Goal: Use online tool/utility: Utilize a website feature to perform a specific function

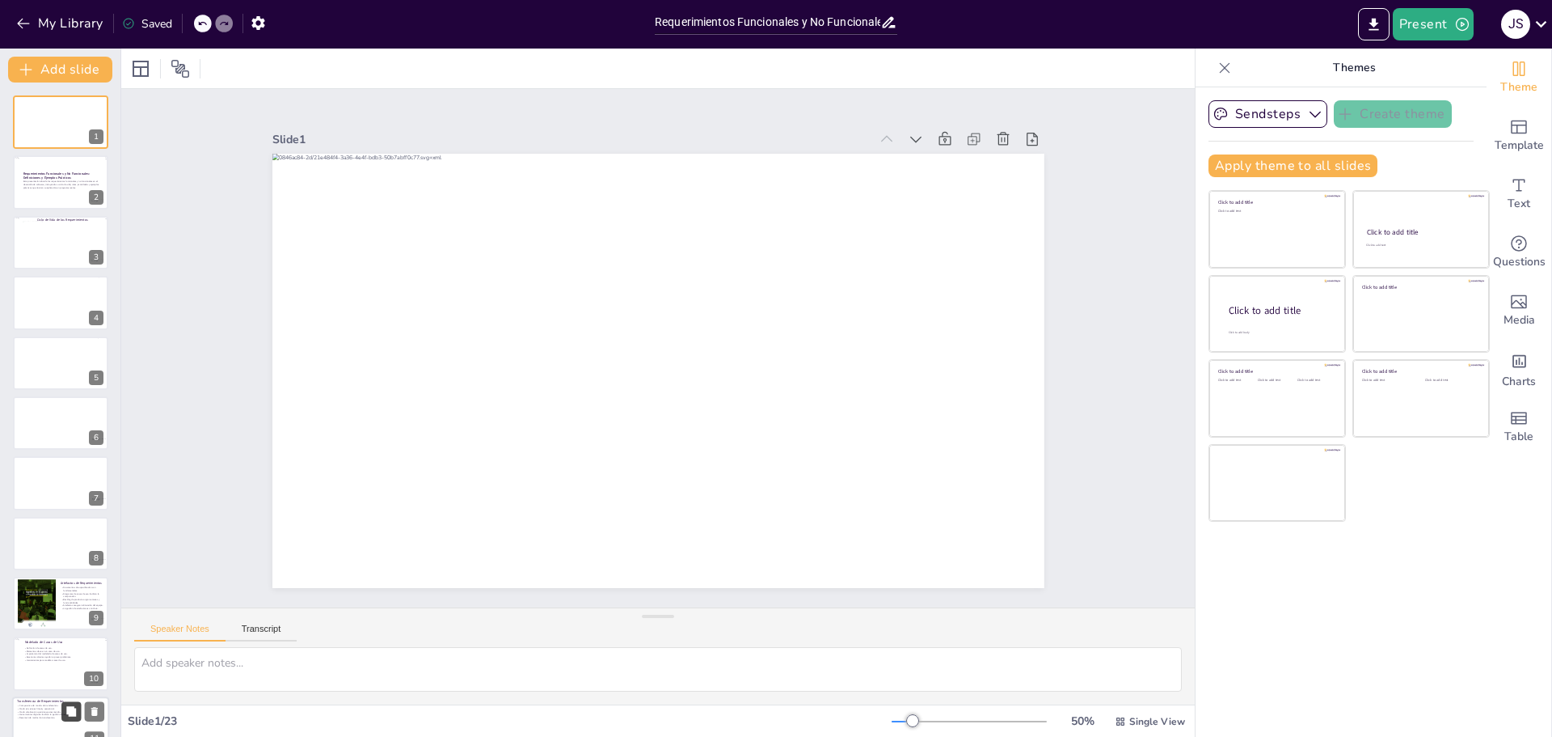
click at [63, 714] on button at bounding box center [70, 710] width 19 height 19
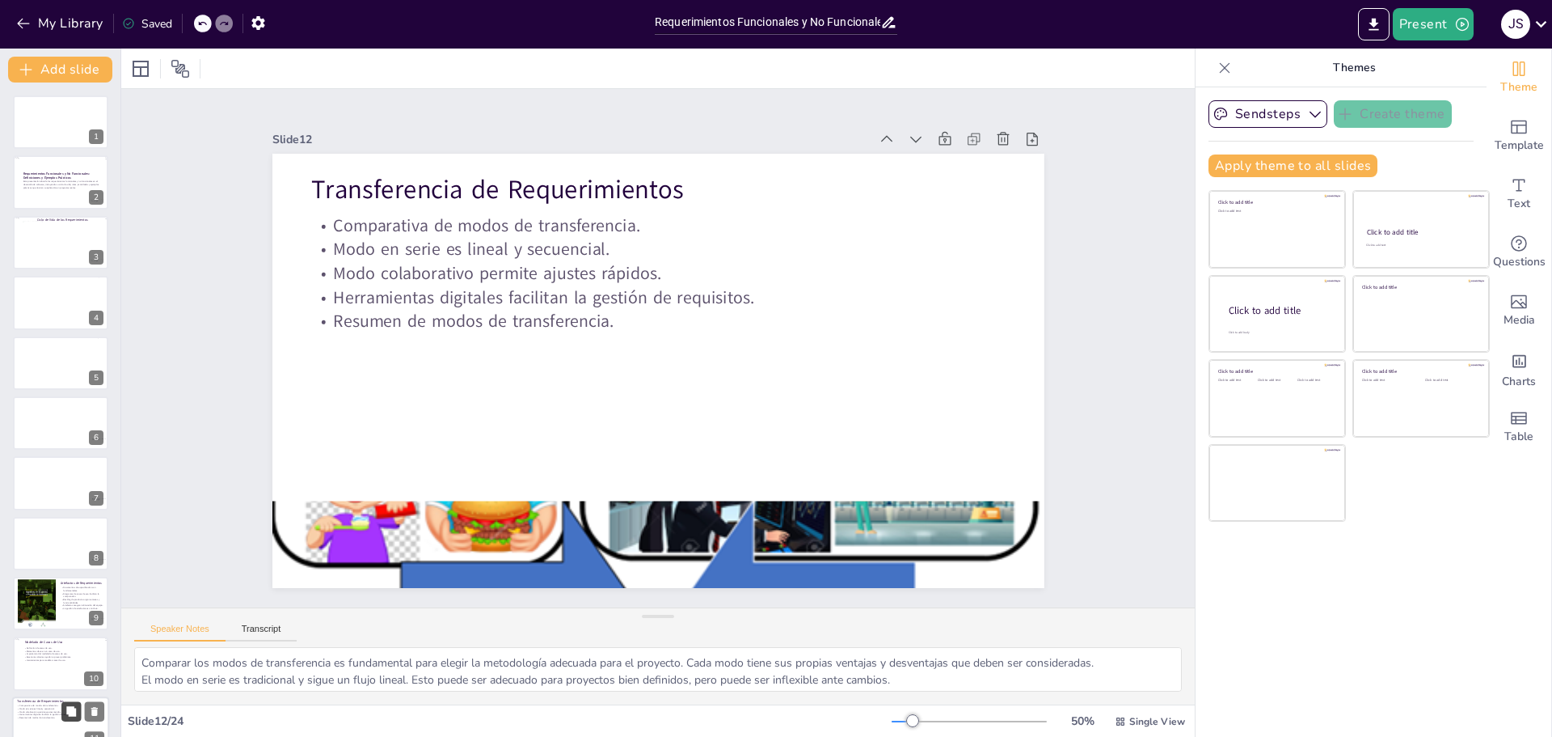
checkbox input "true"
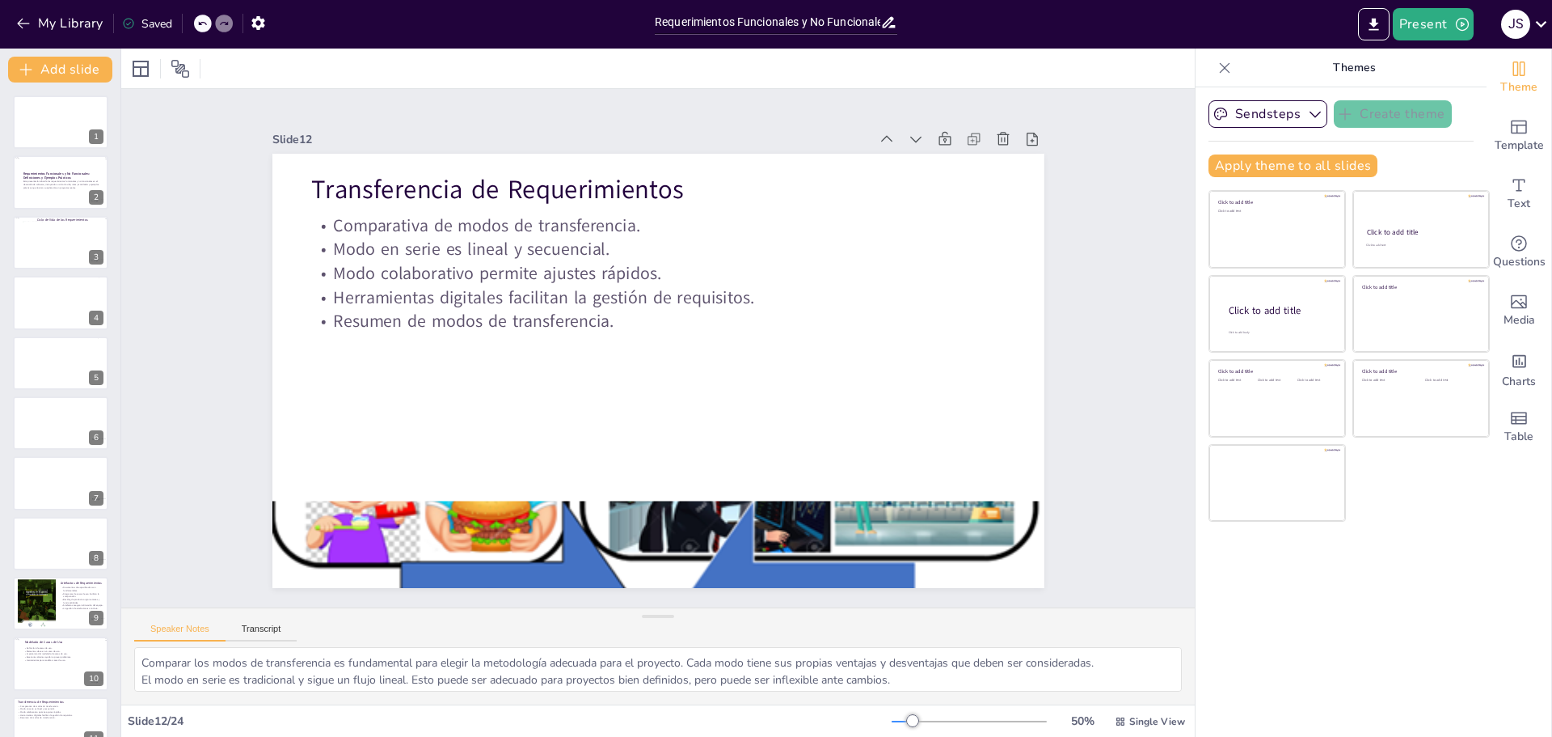
checkbox input "true"
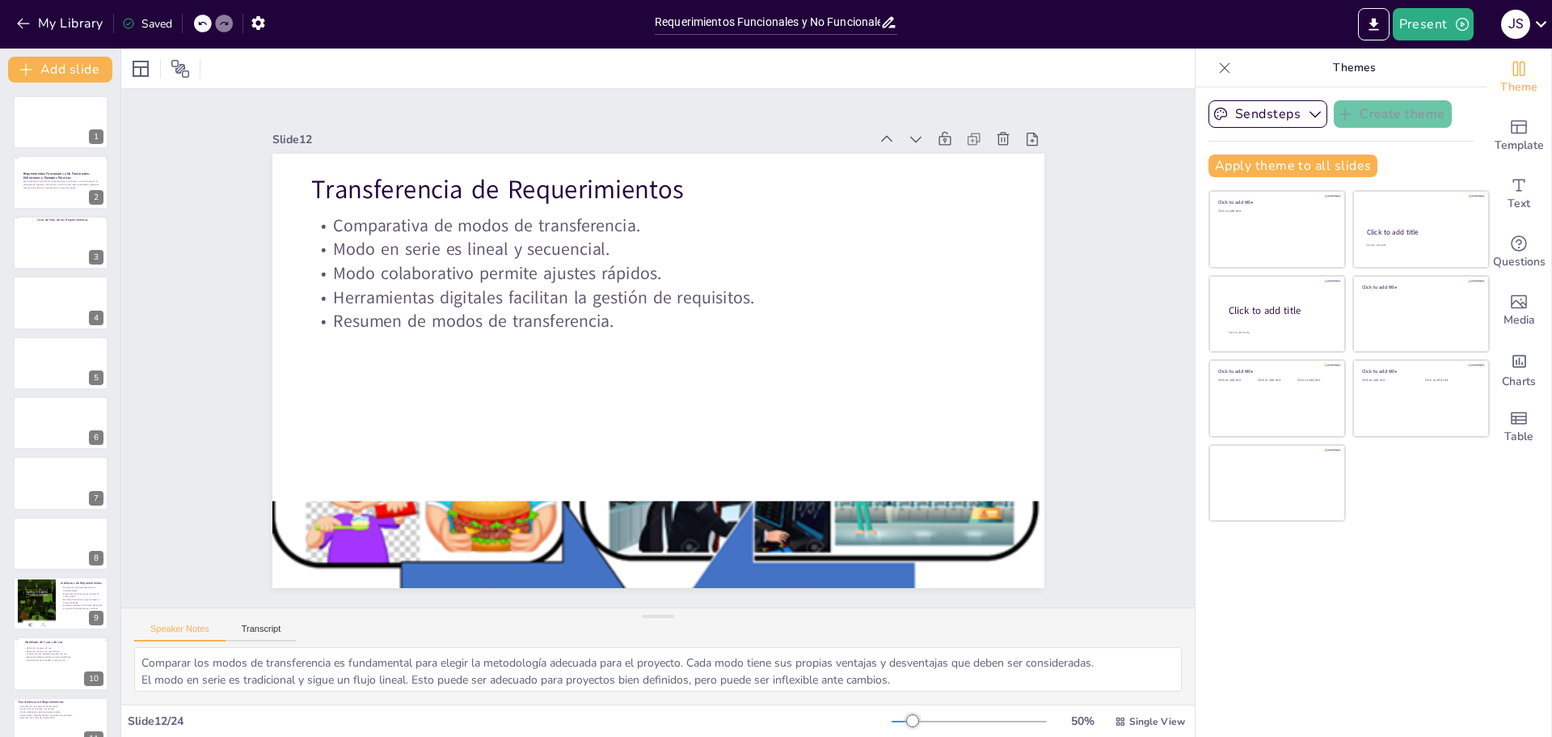
checkbox input "true"
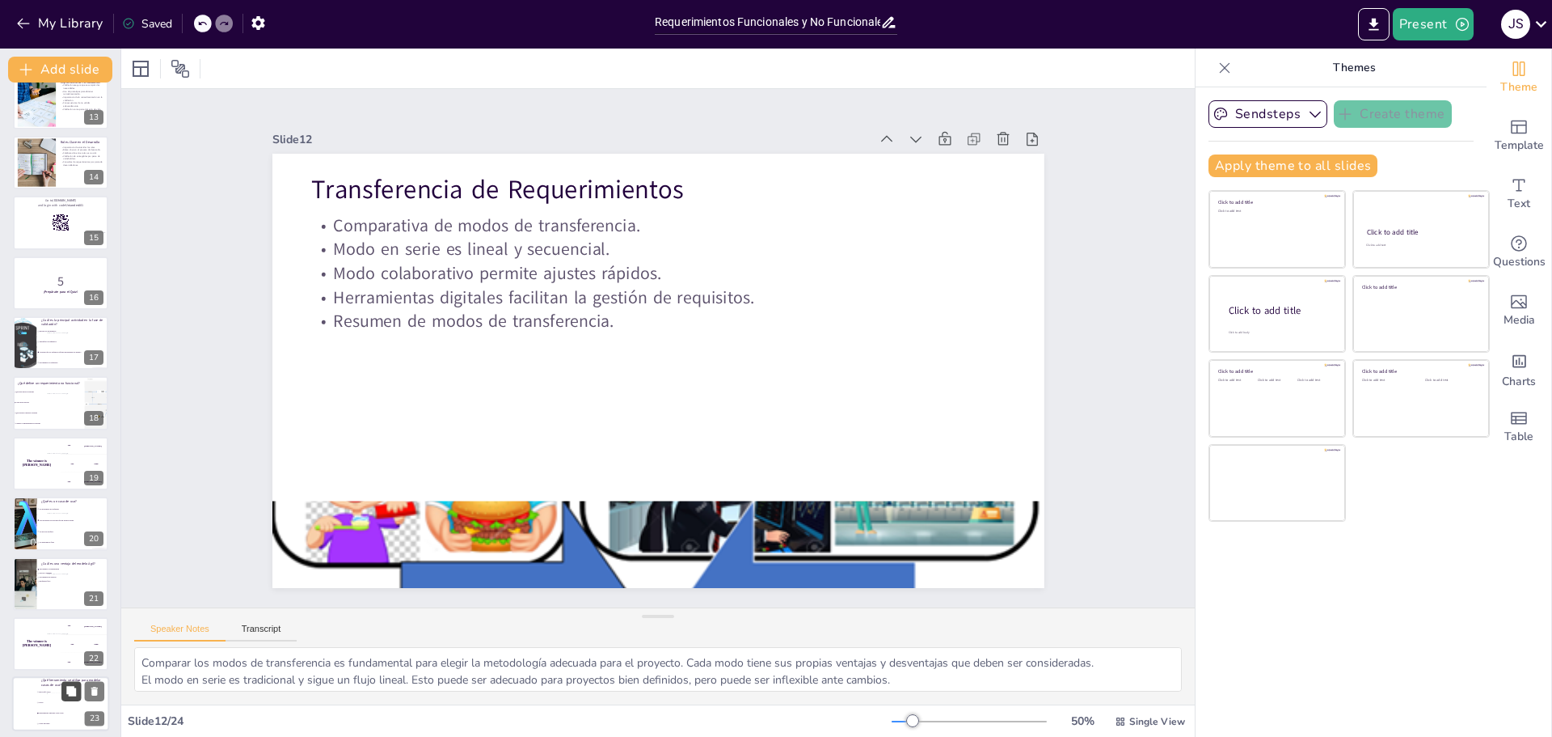
checkbox input "true"
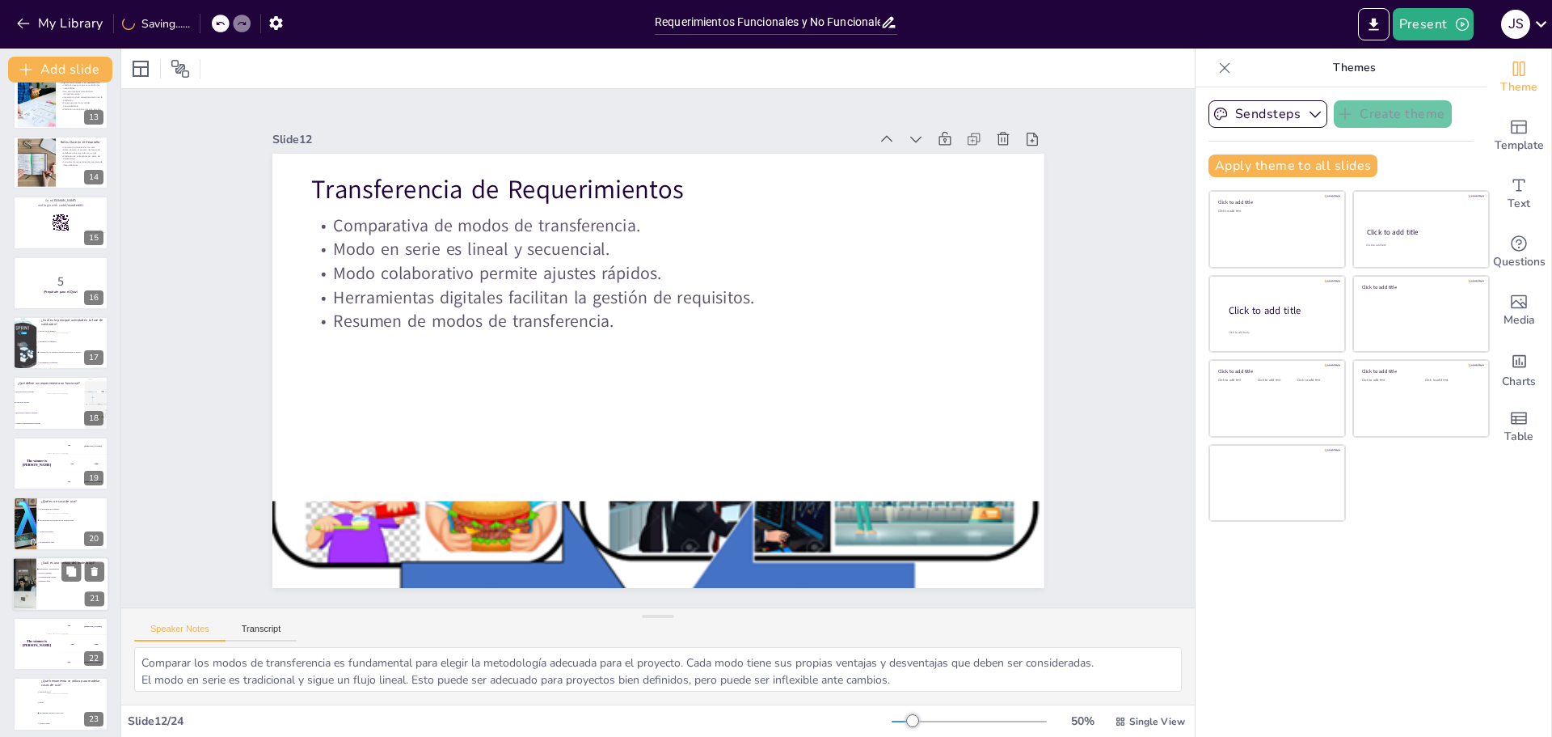
checkbox input "true"
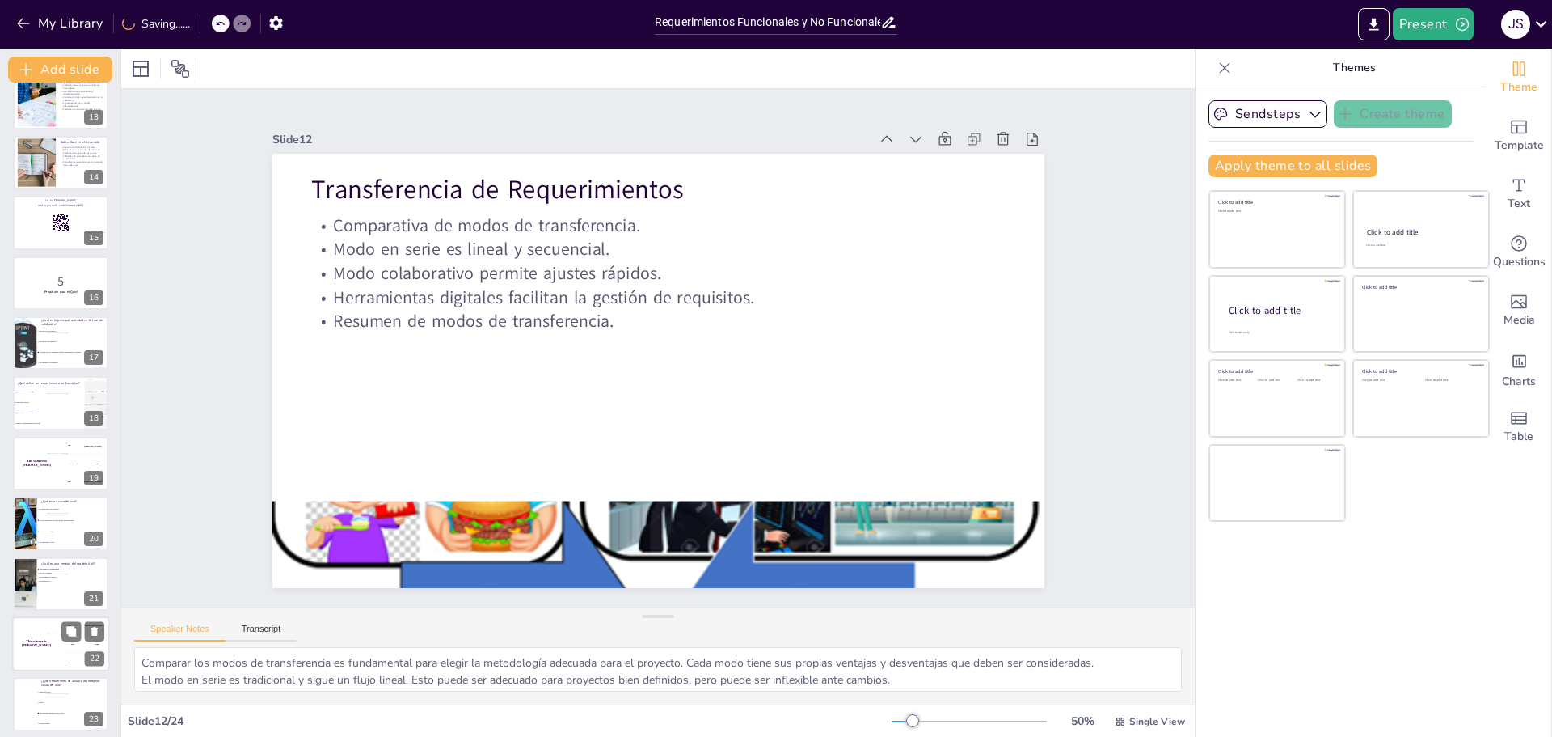
checkbox input "true"
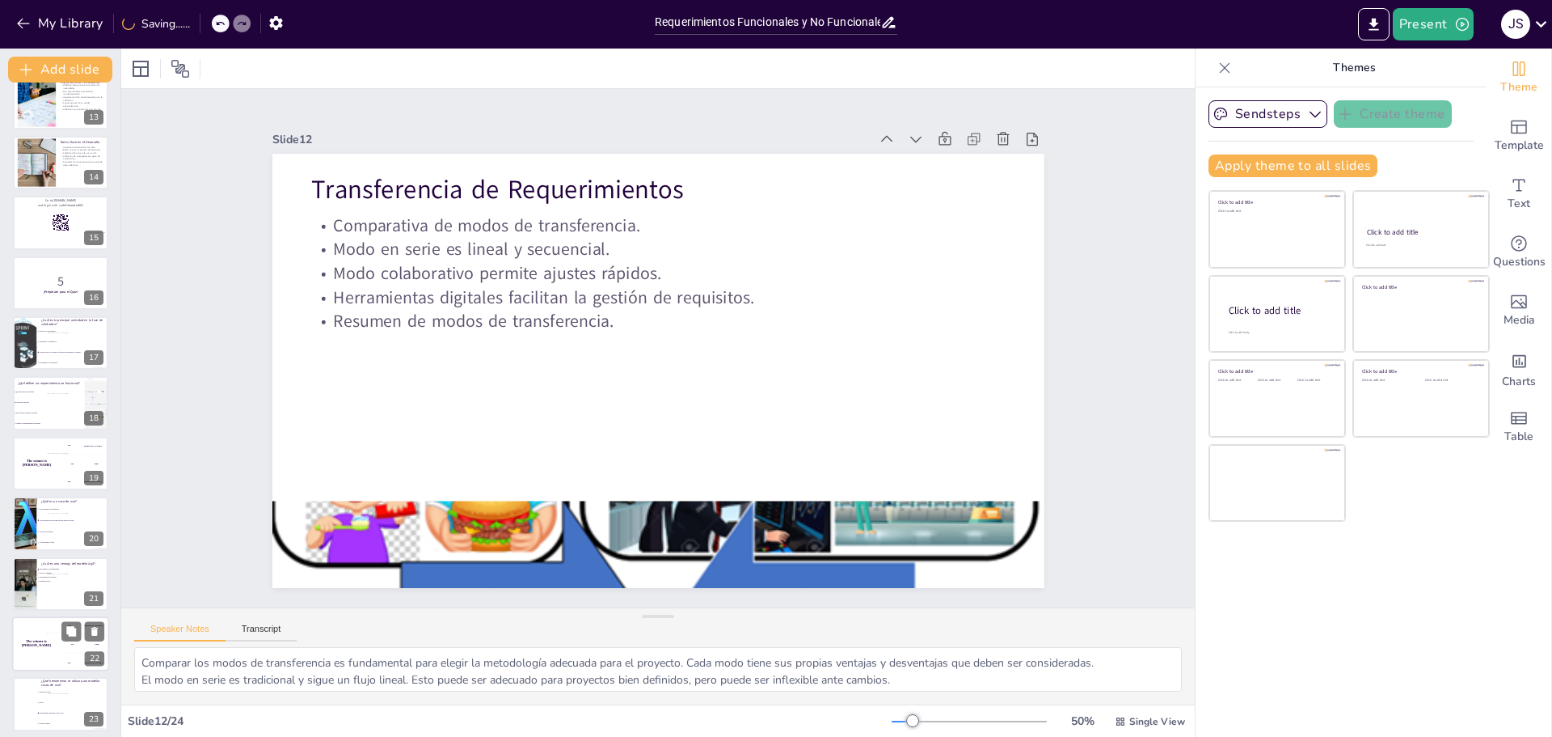
checkbox input "true"
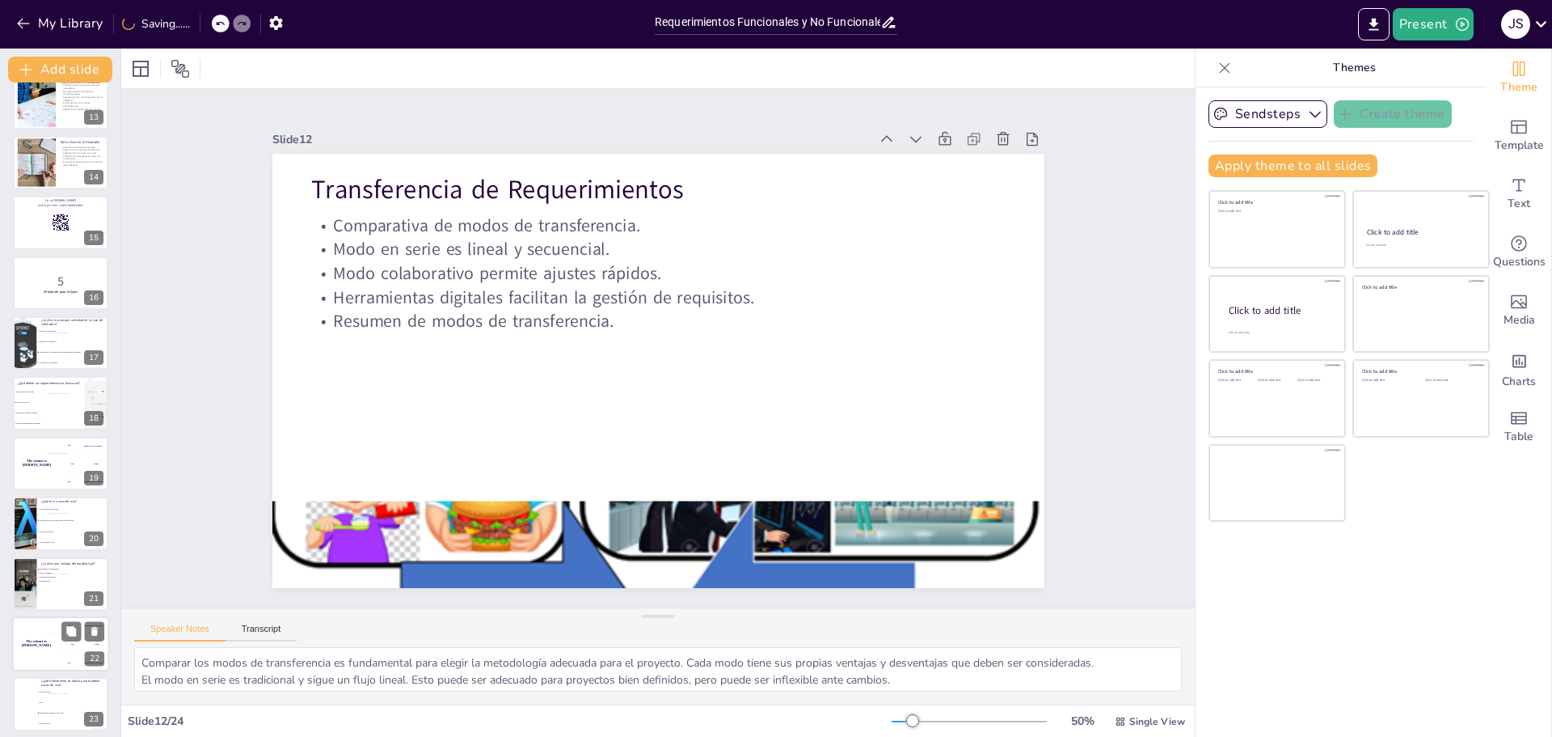
checkbox input "true"
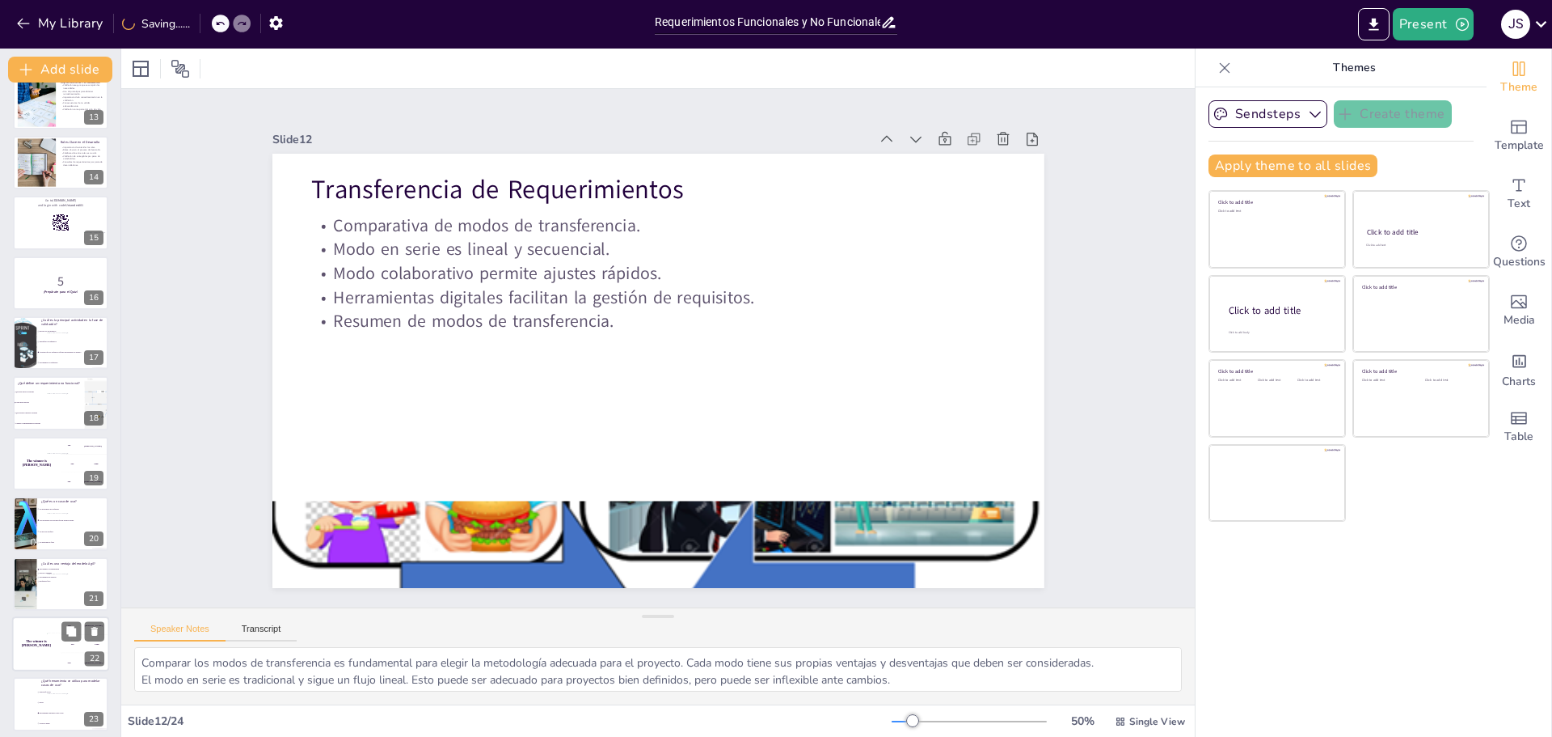
checkbox input "true"
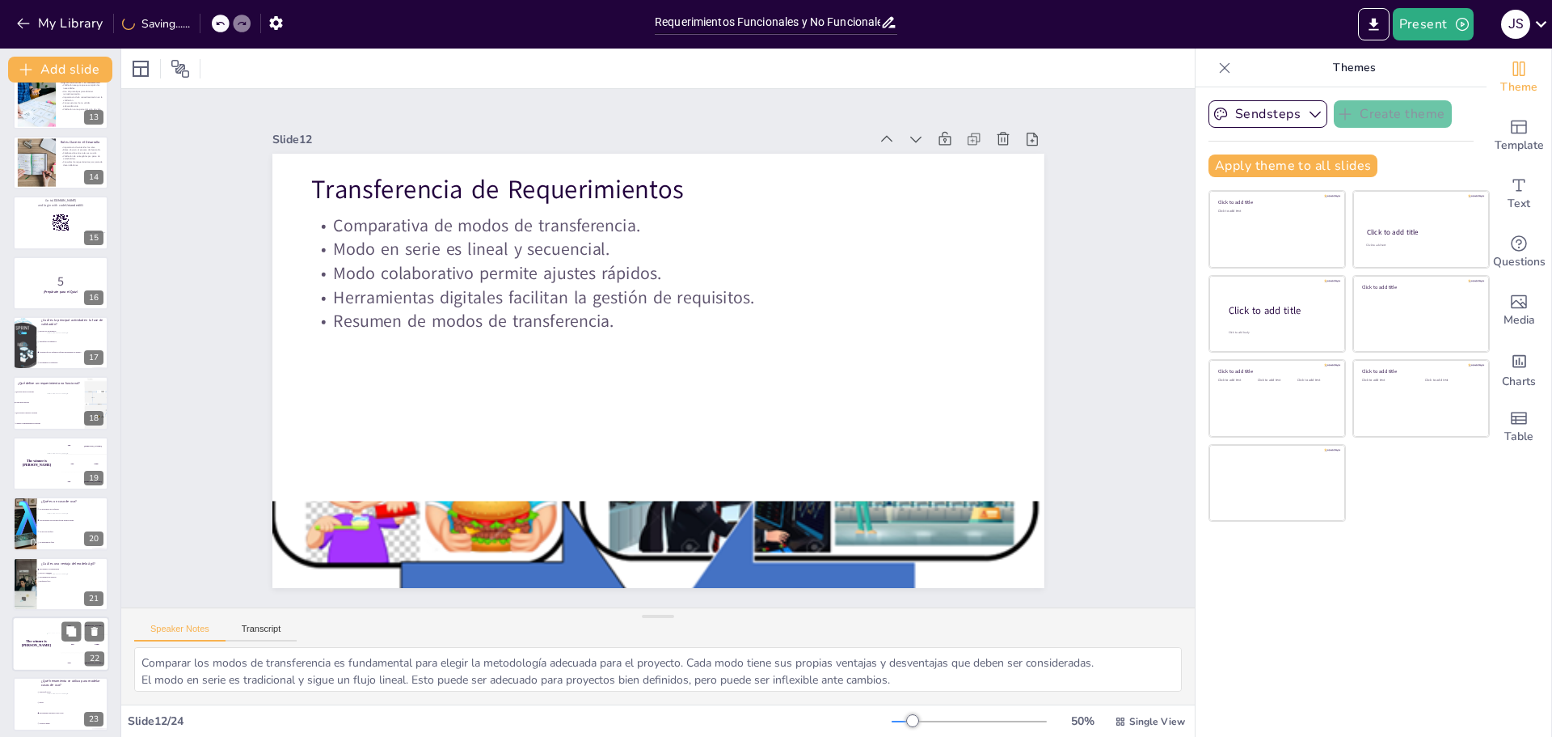
scroll to position [809, 0]
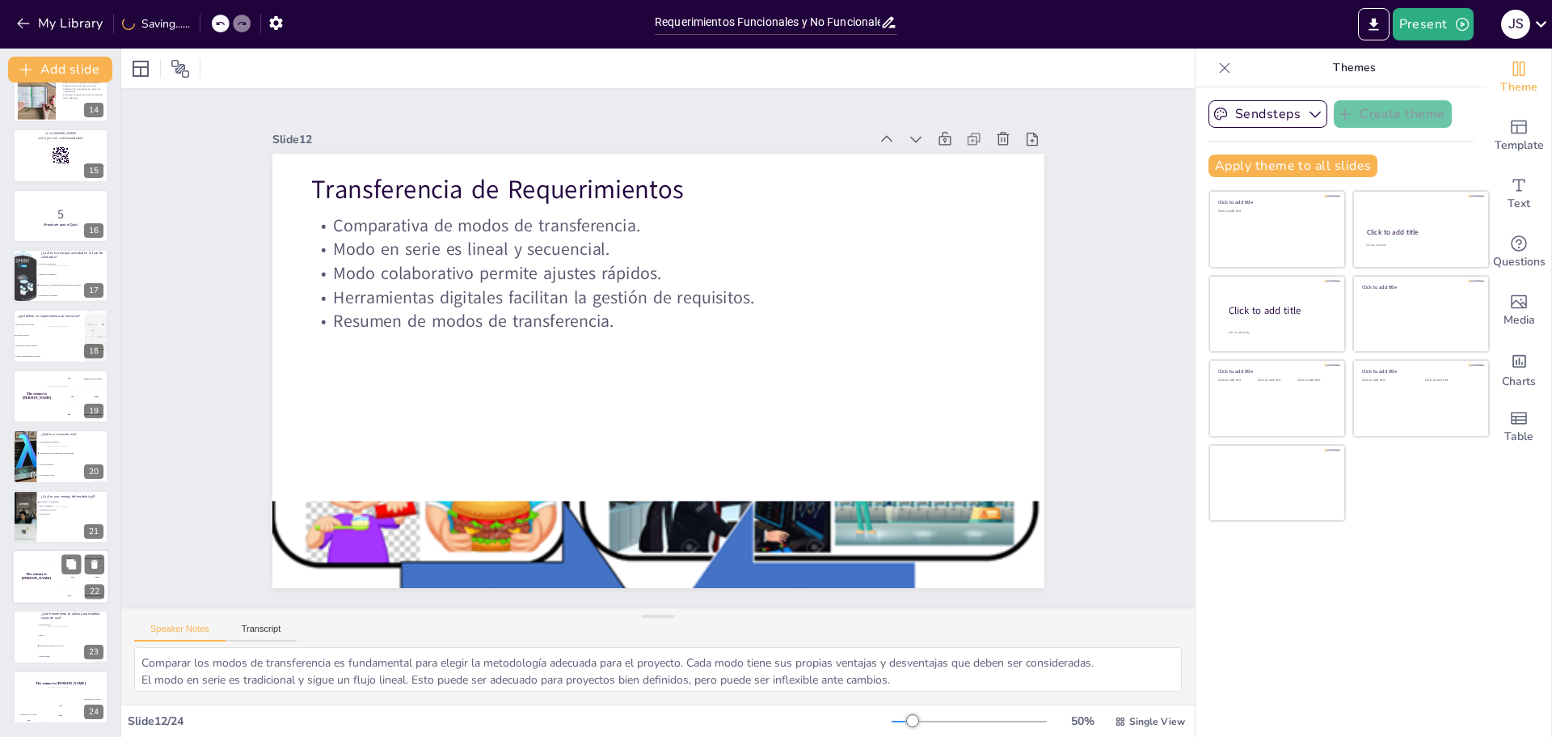
checkbox input "true"
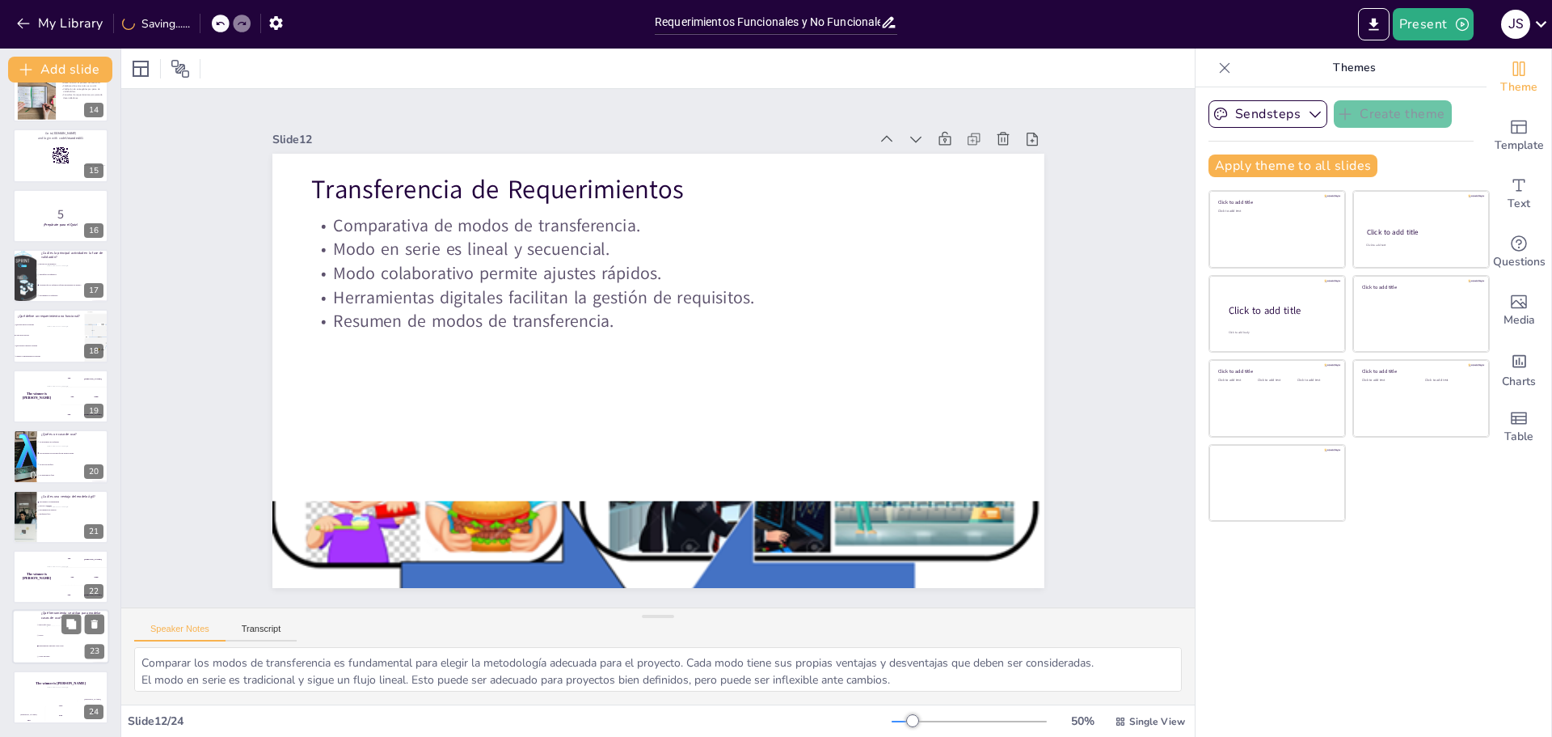
checkbox input "true"
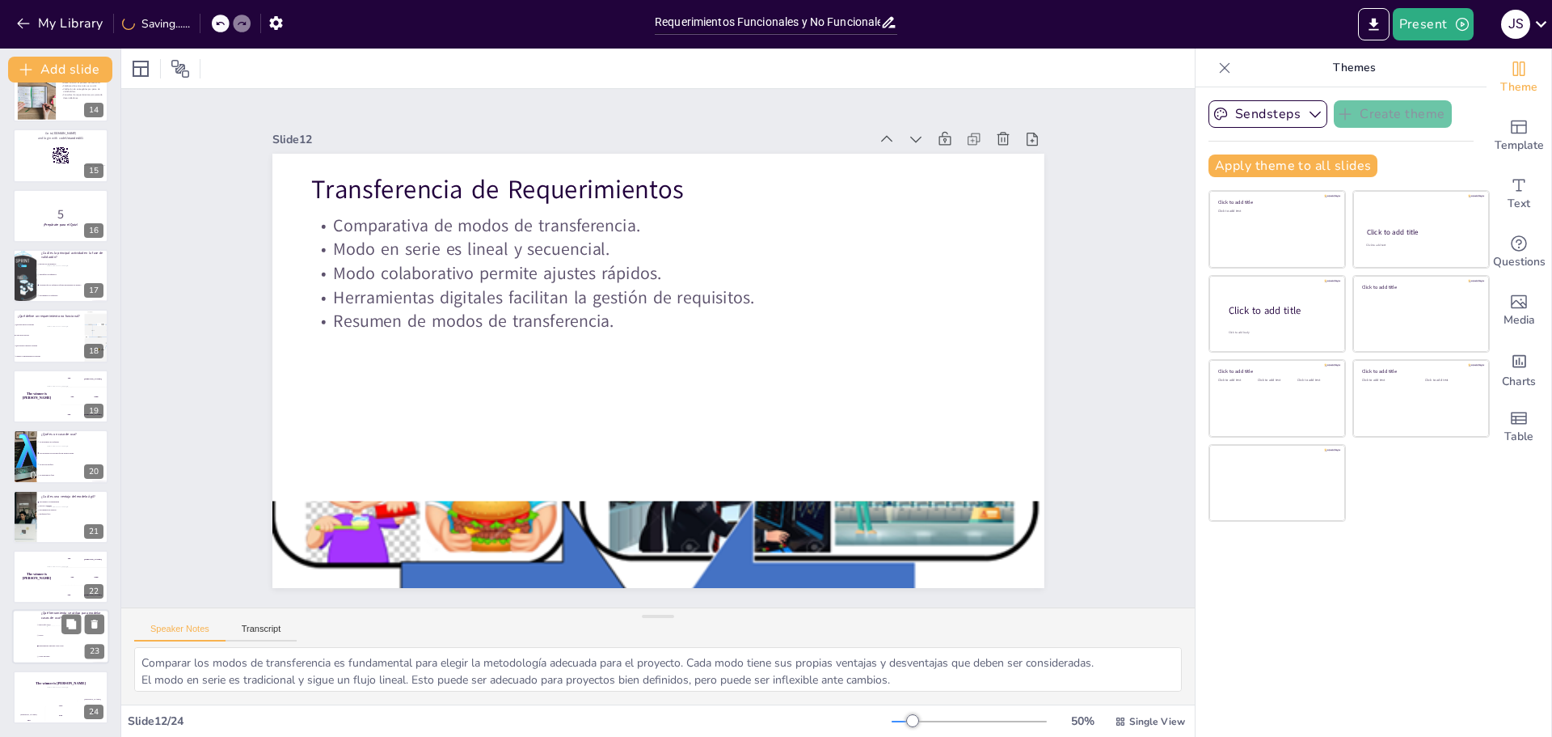
checkbox input "true"
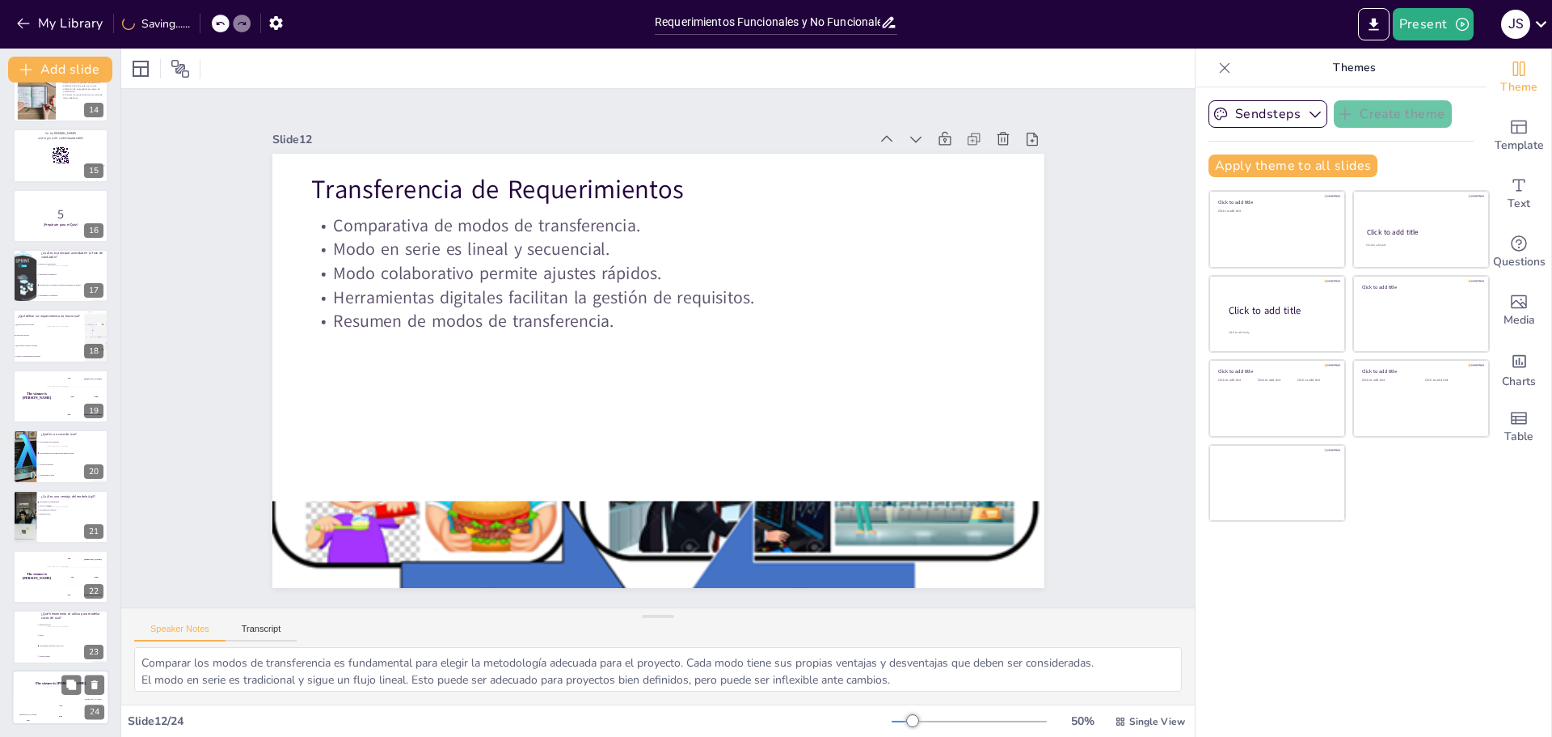
checkbox input "true"
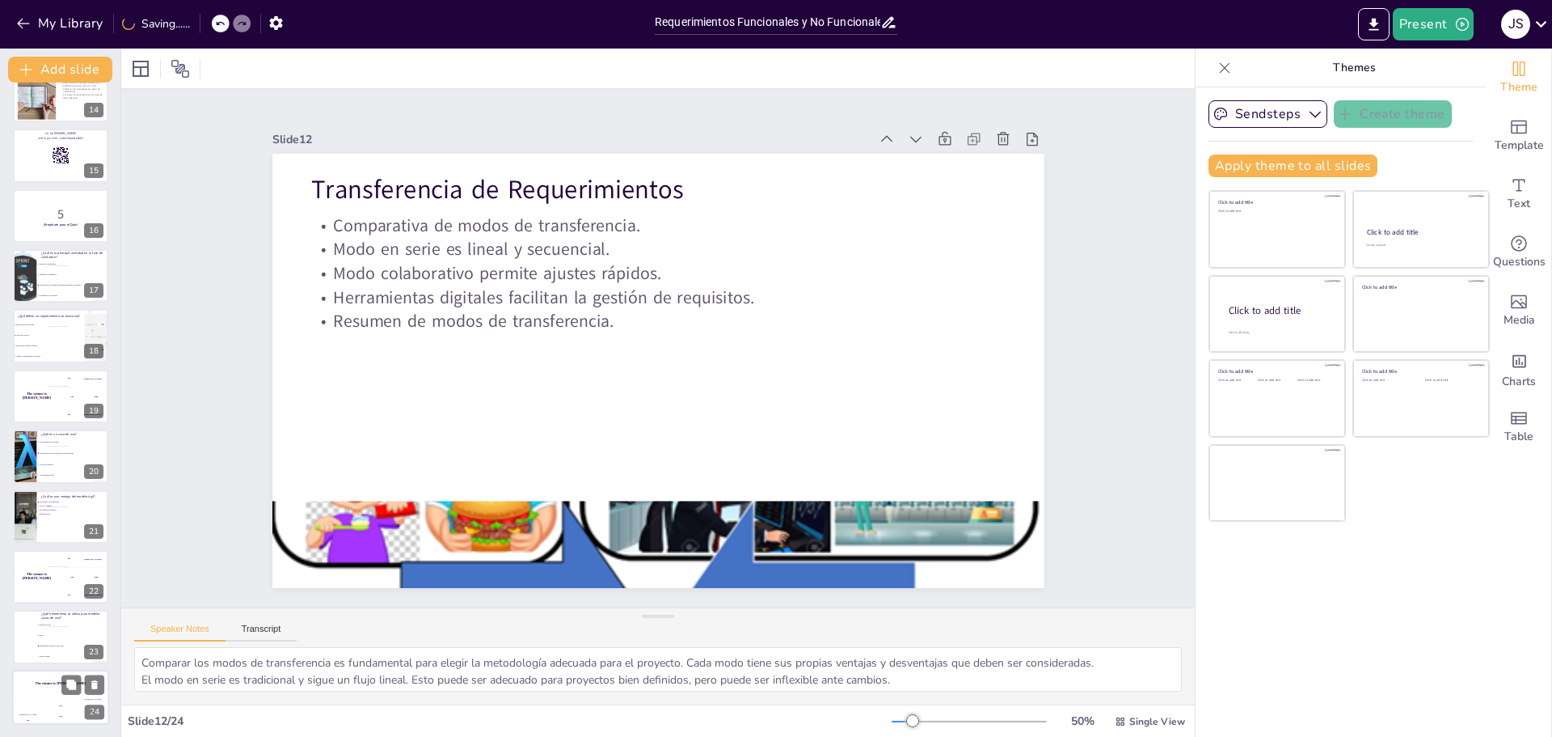
checkbox input "true"
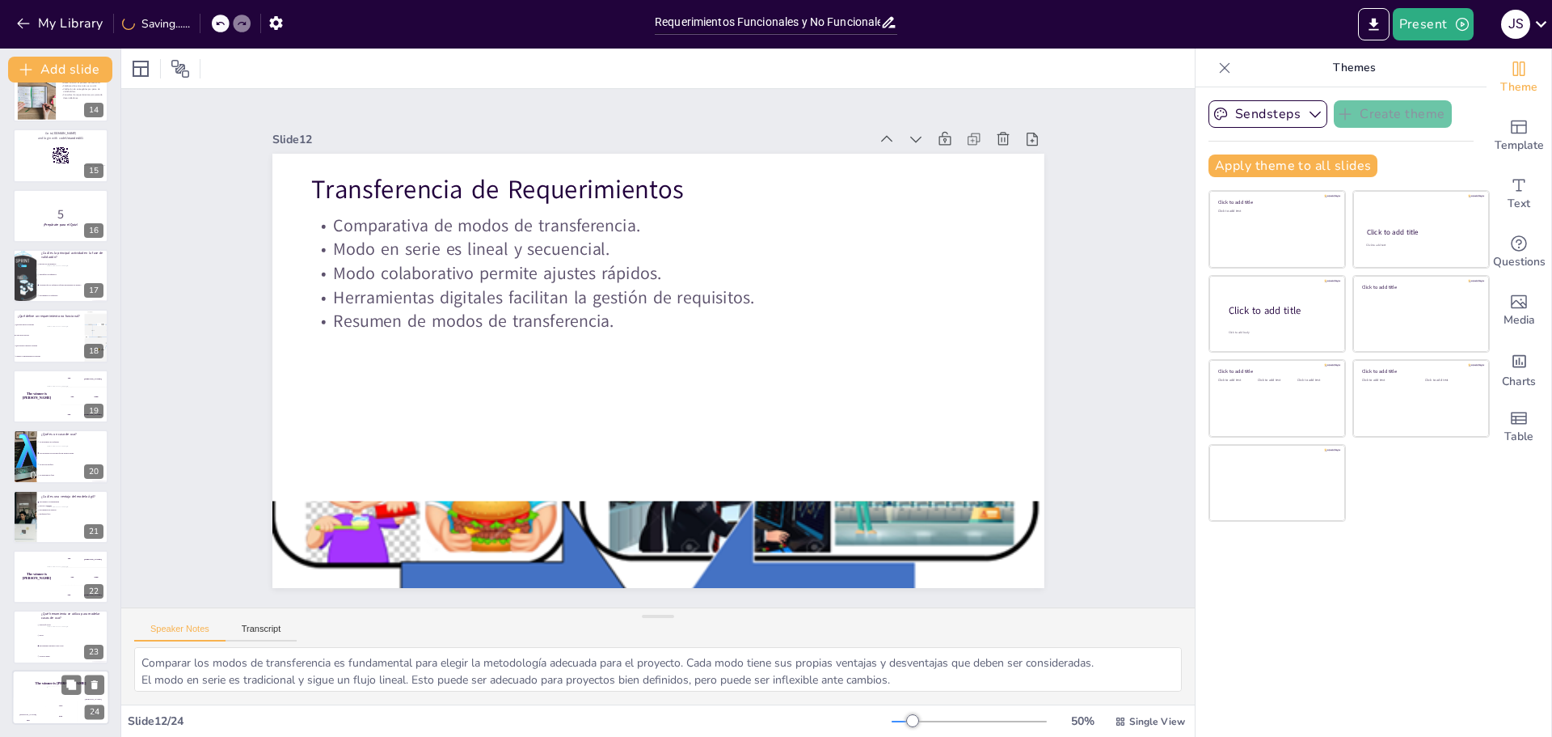
checkbox input "true"
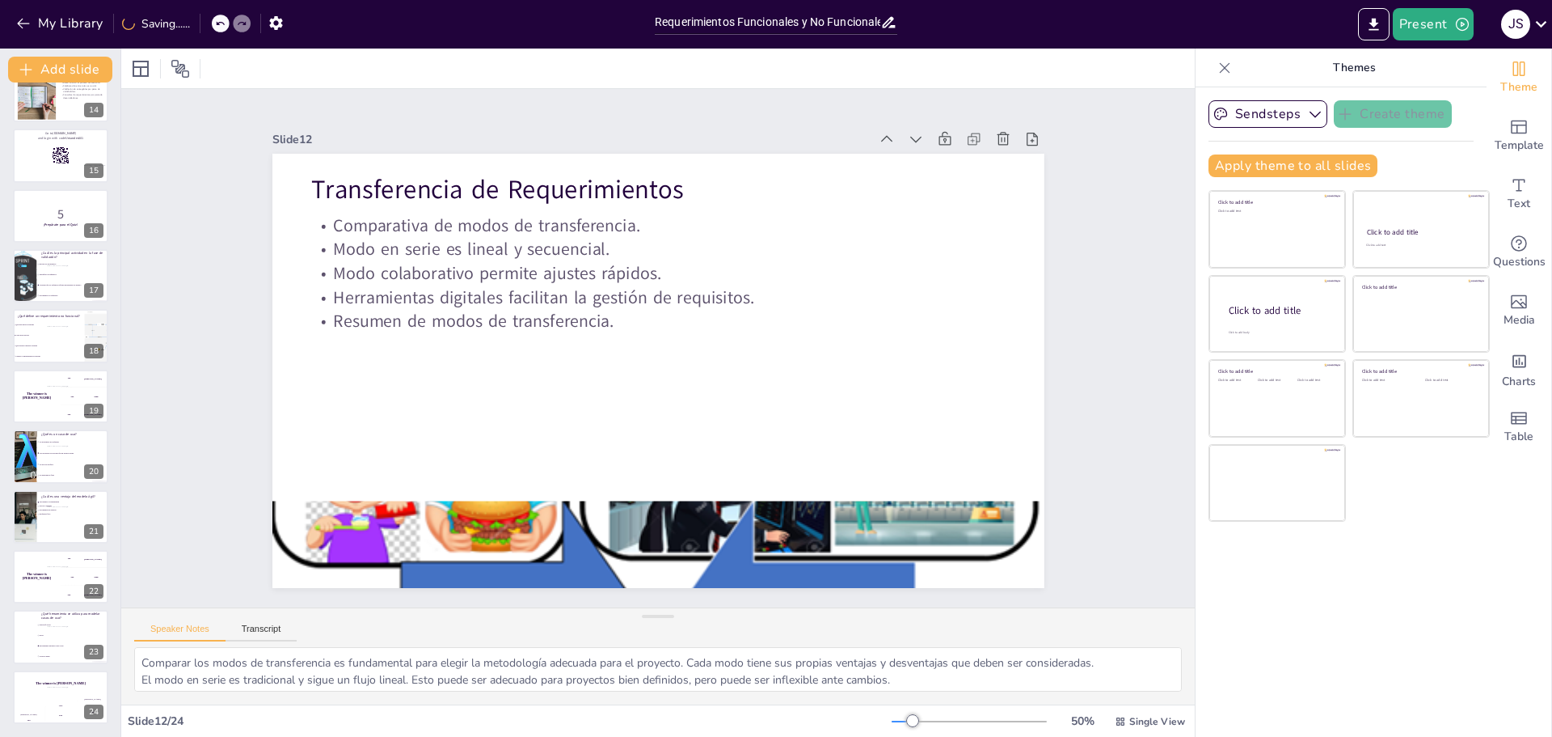
checkbox input "true"
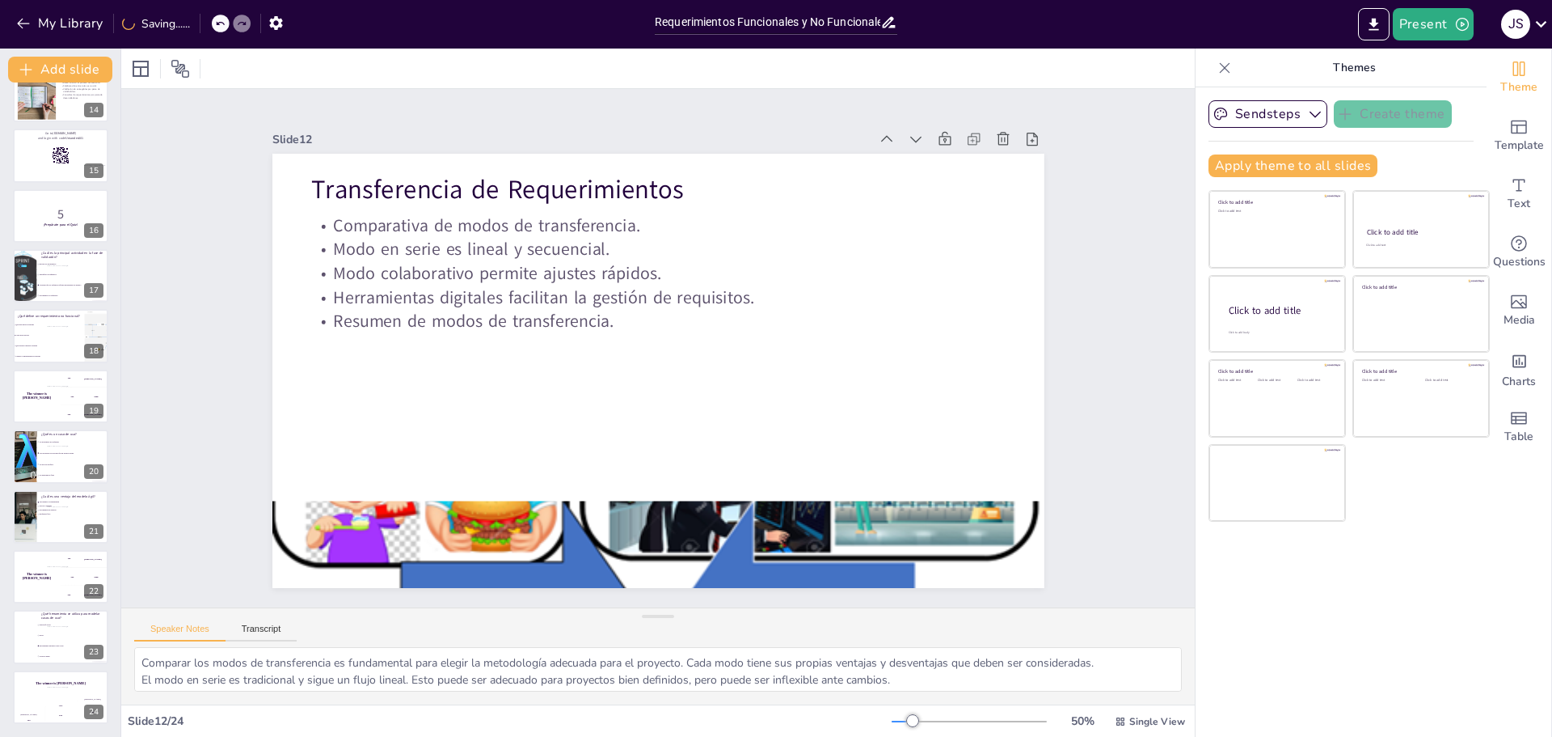
checkbox input "true"
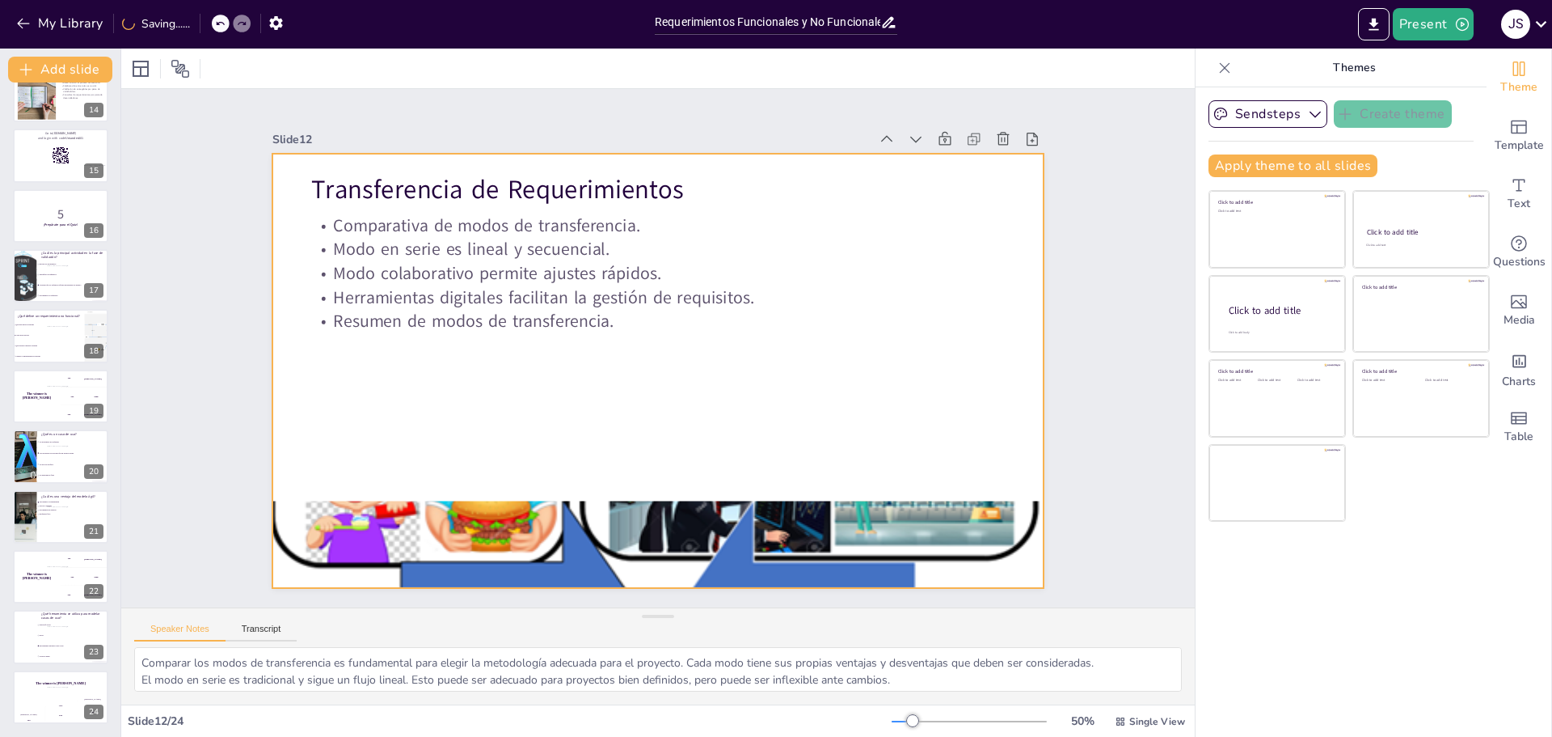
checkbox input "true"
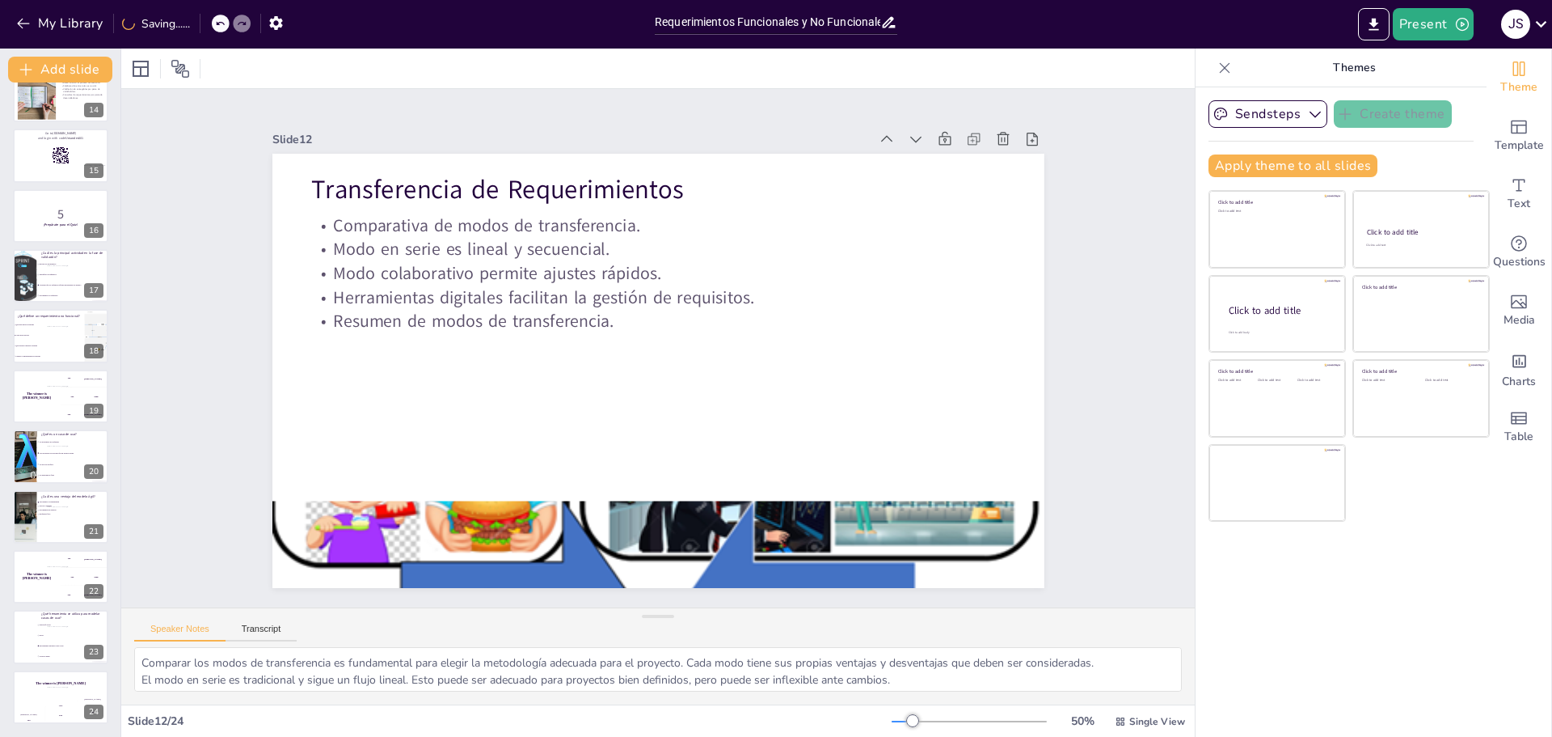
checkbox input "true"
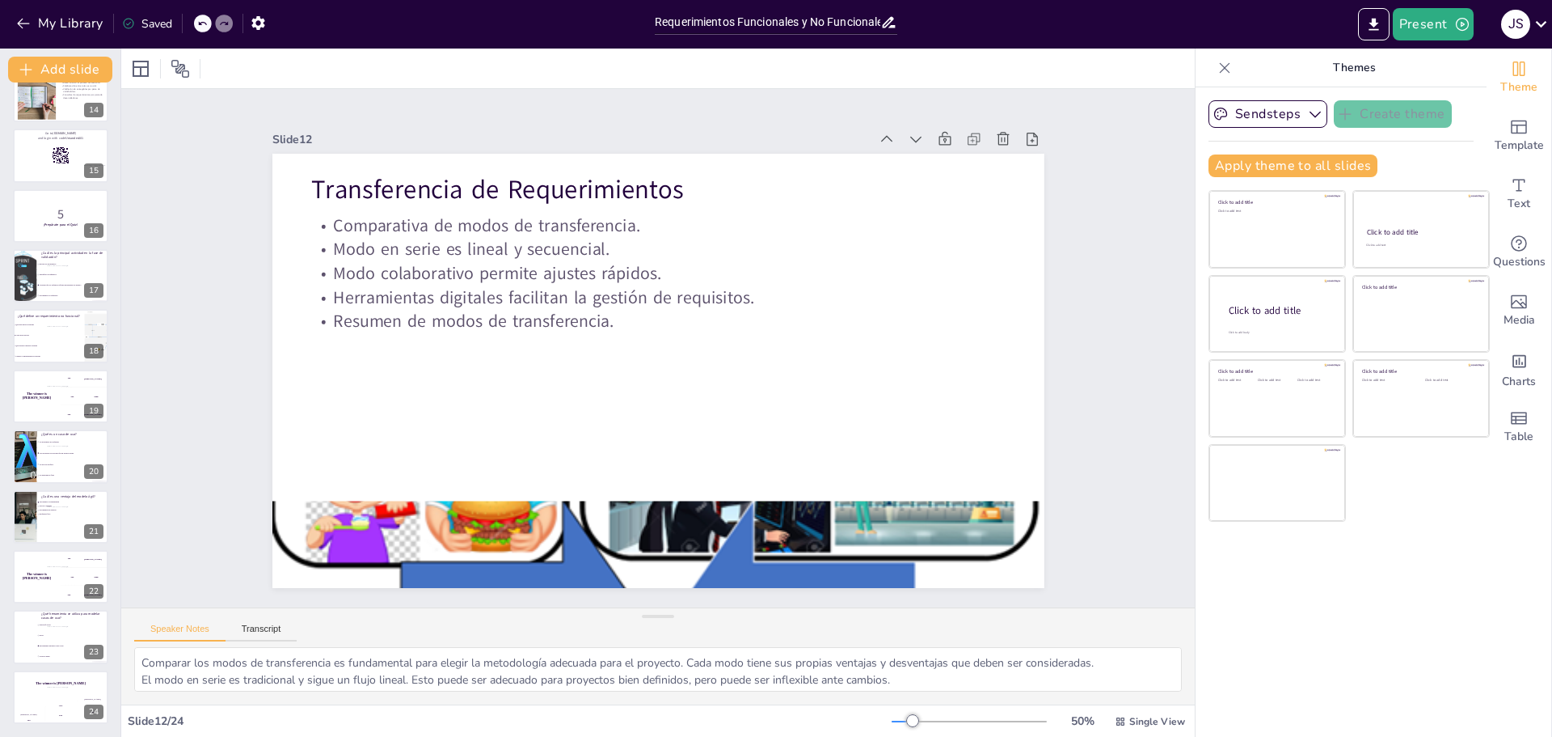
checkbox input "true"
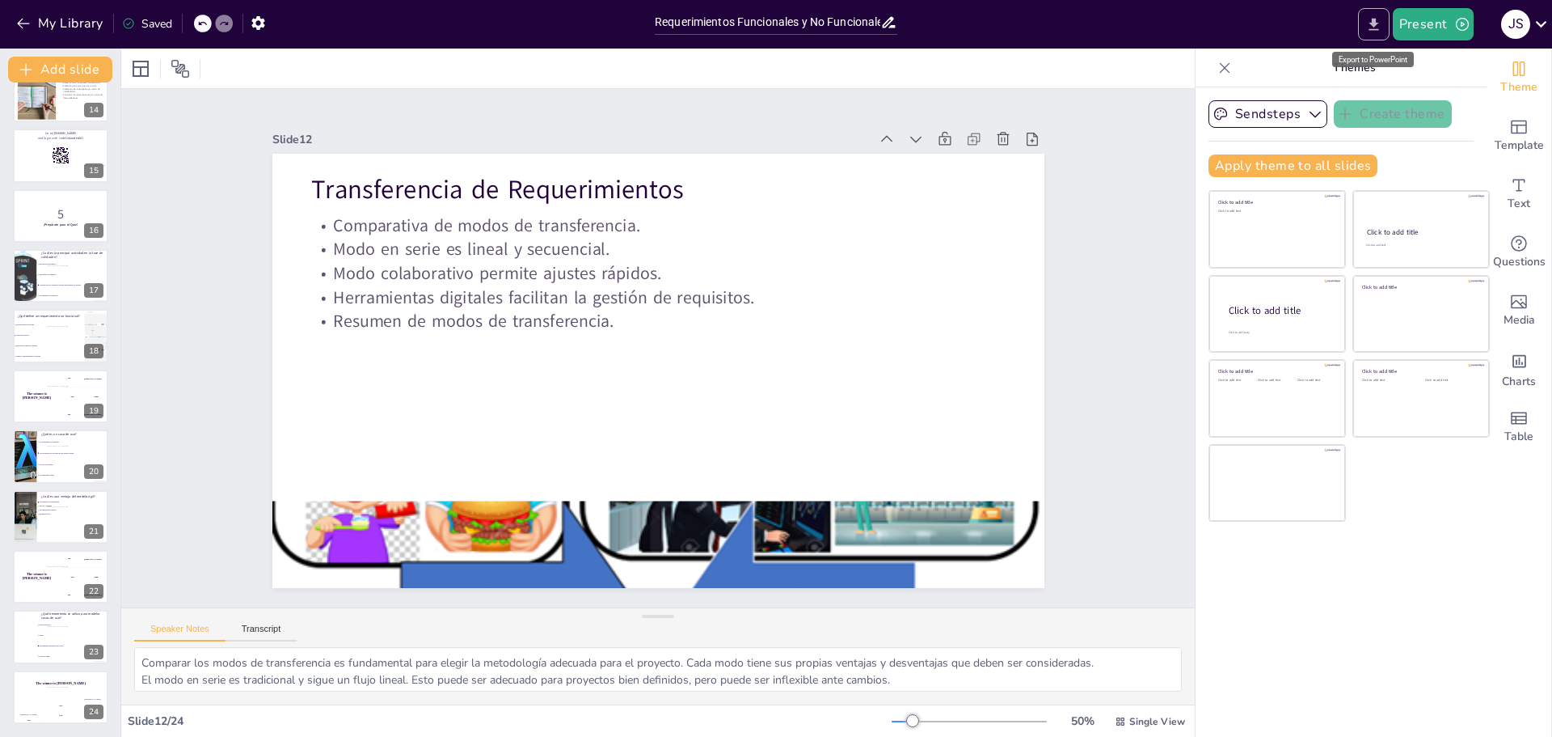
click at [1369, 26] on icon "Export to PowerPoint" at bounding box center [1374, 24] width 17 height 17
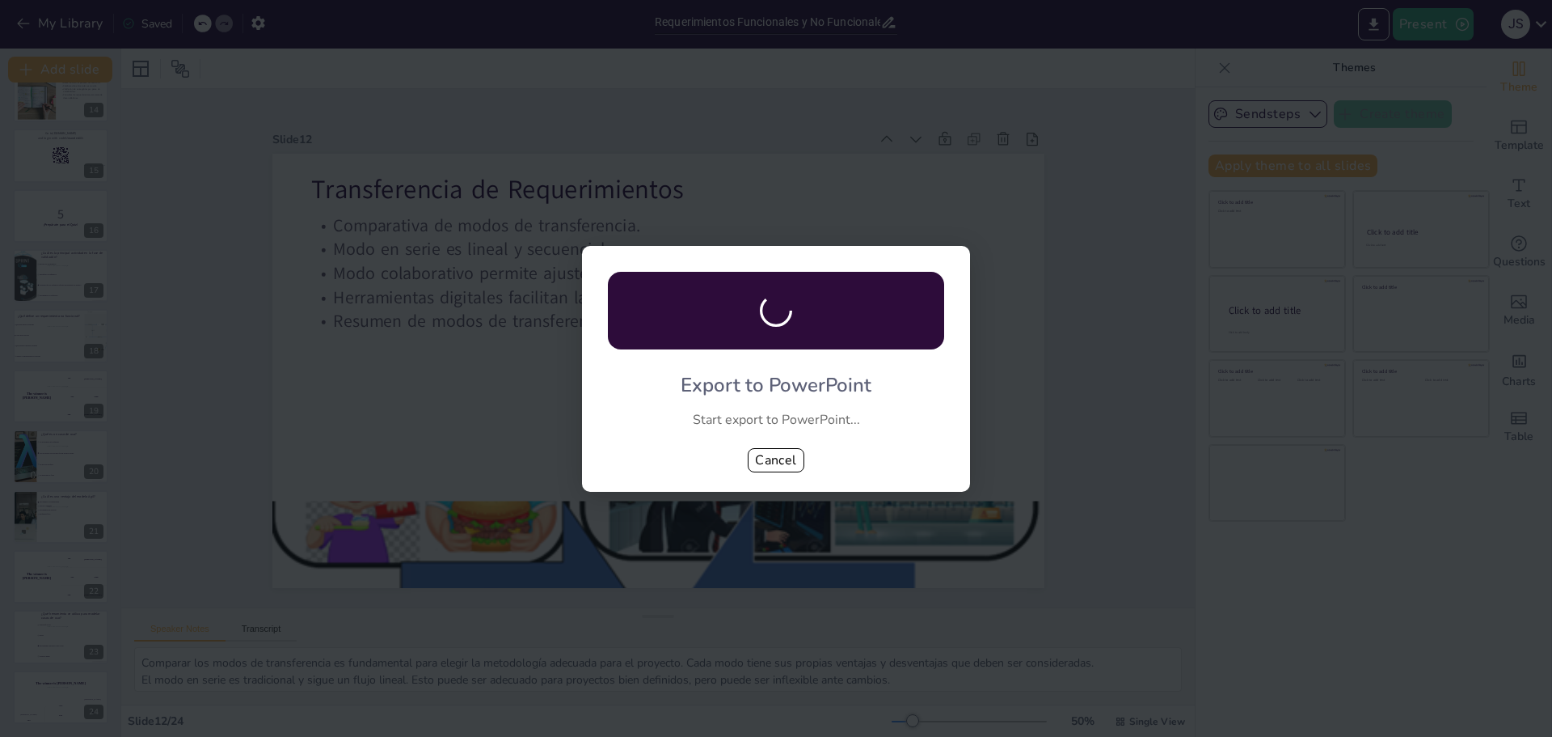
checkbox input "true"
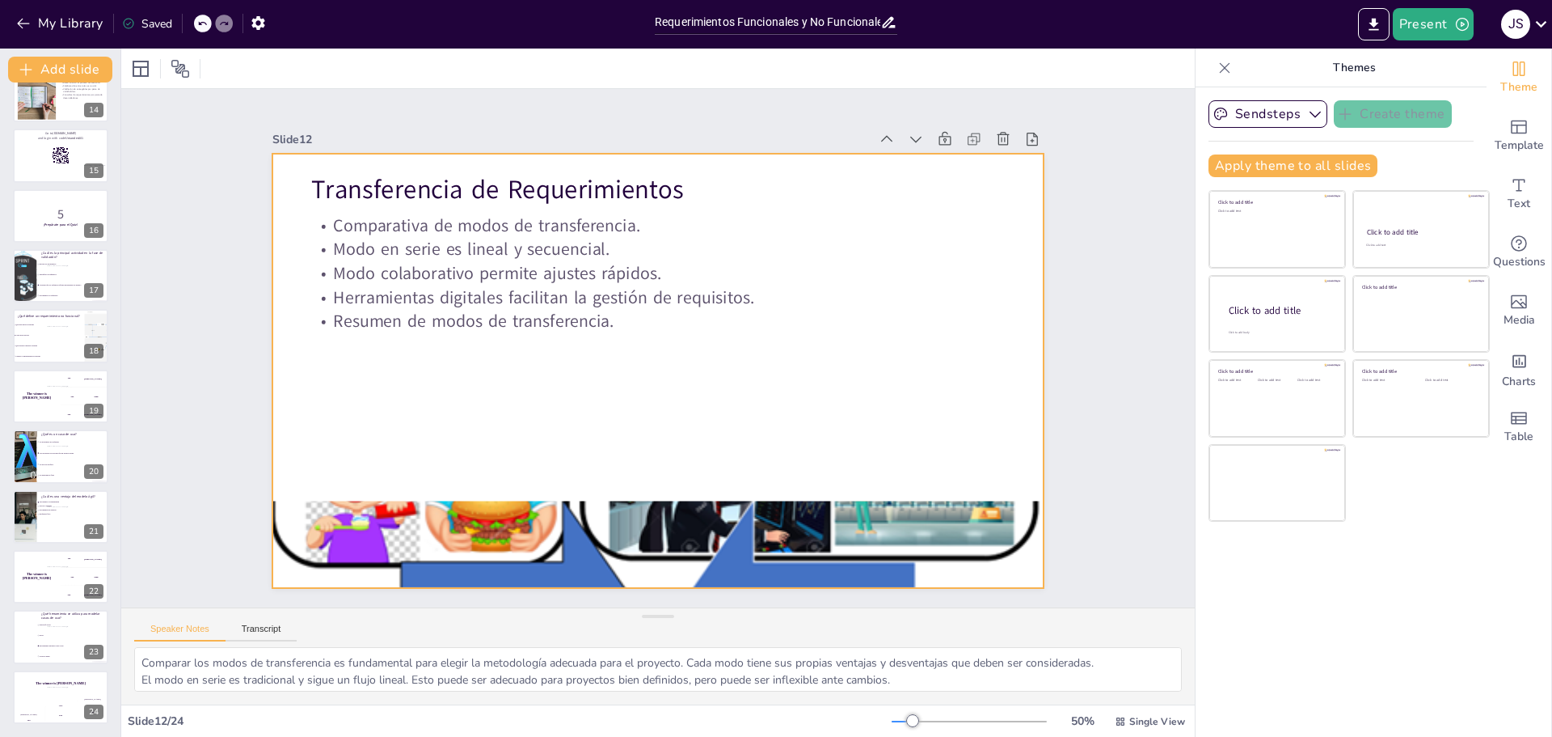
checkbox input "true"
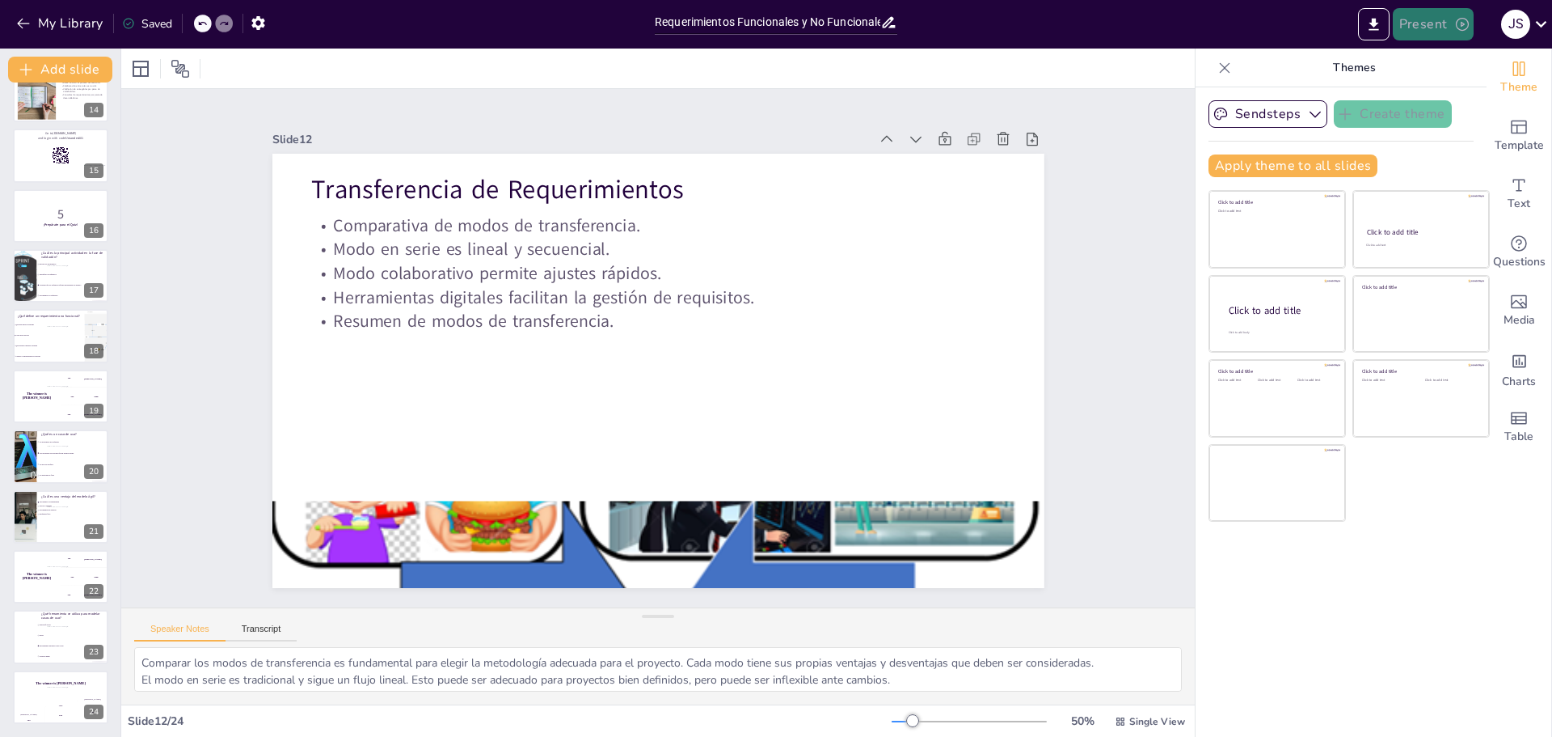
checkbox input "true"
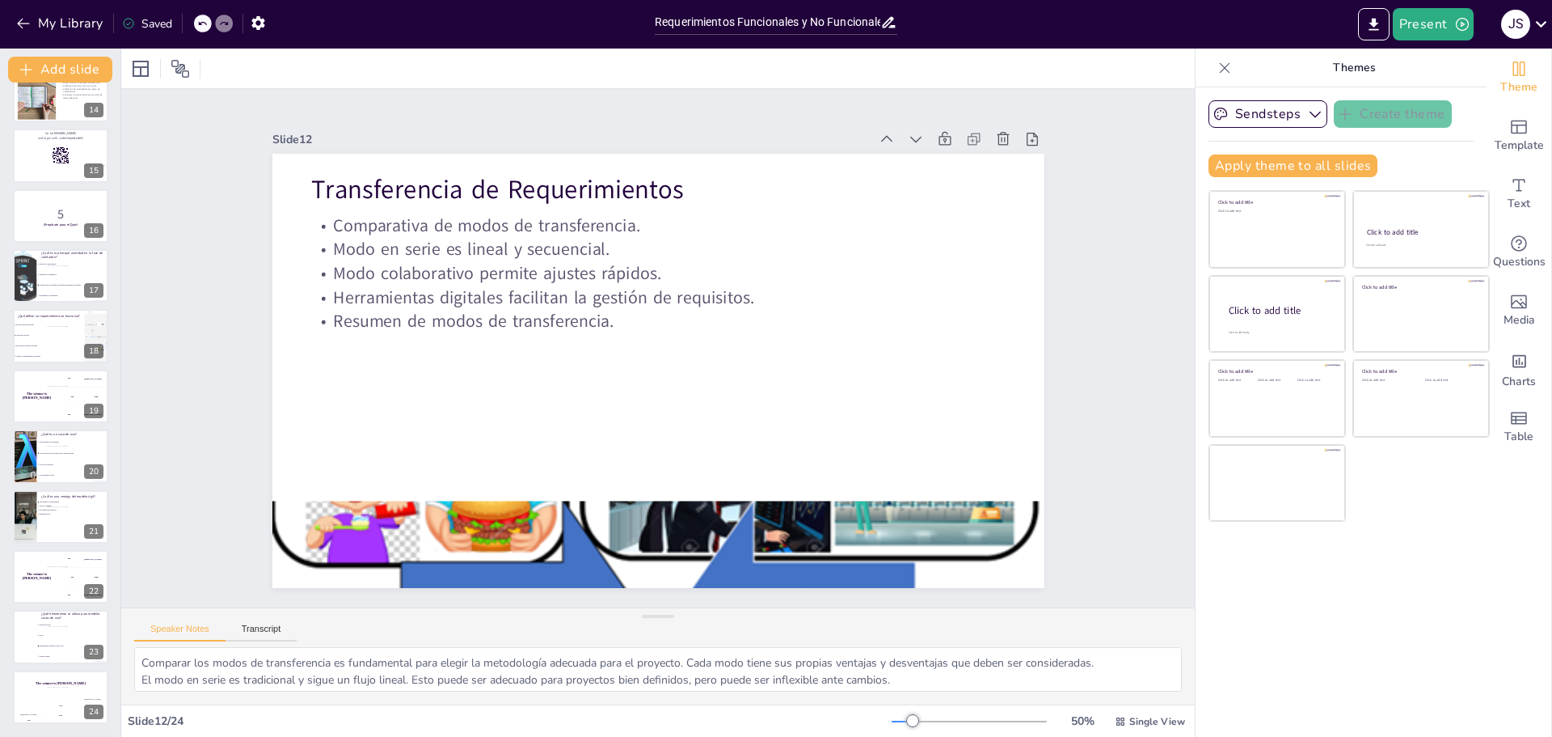
checkbox input "true"
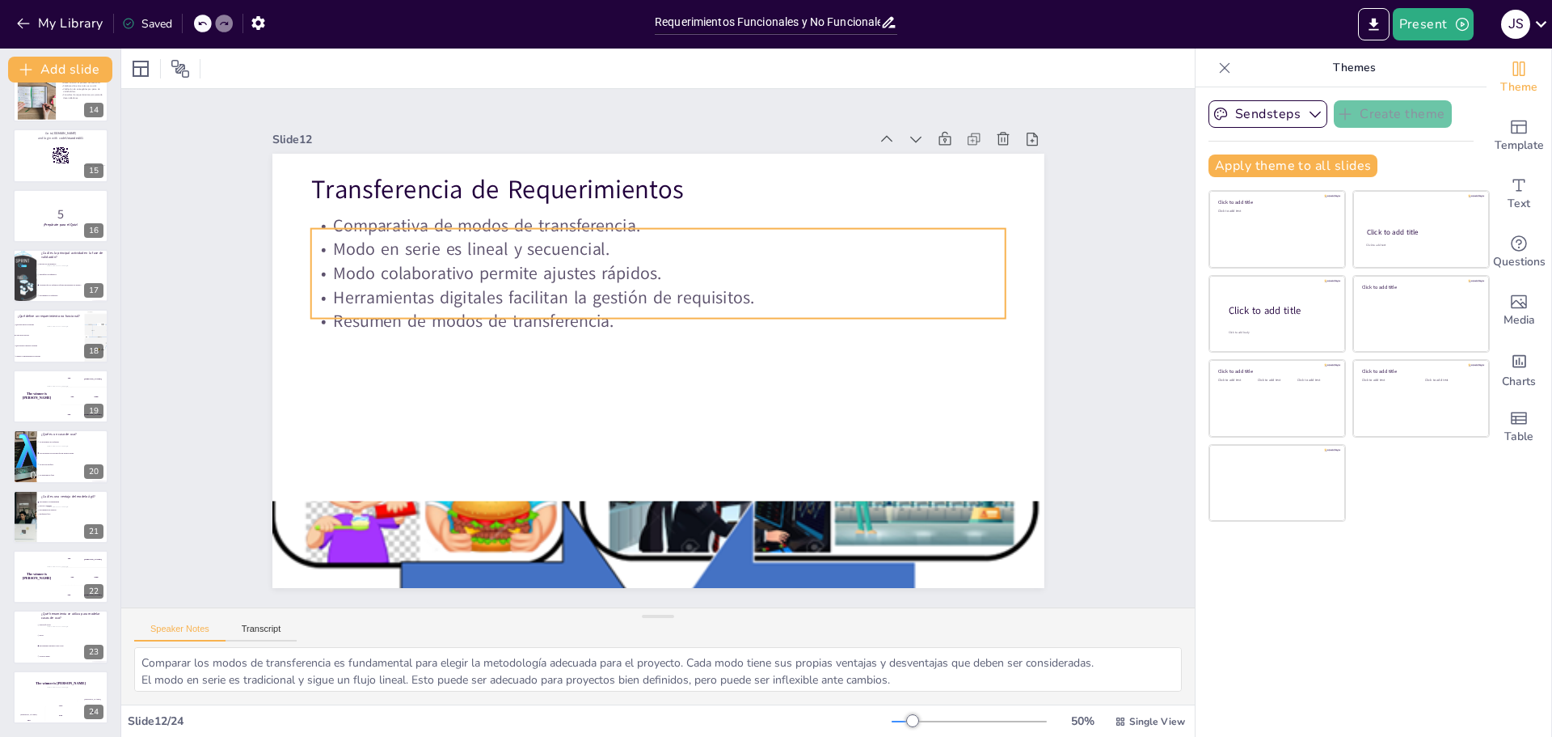
checkbox input "true"
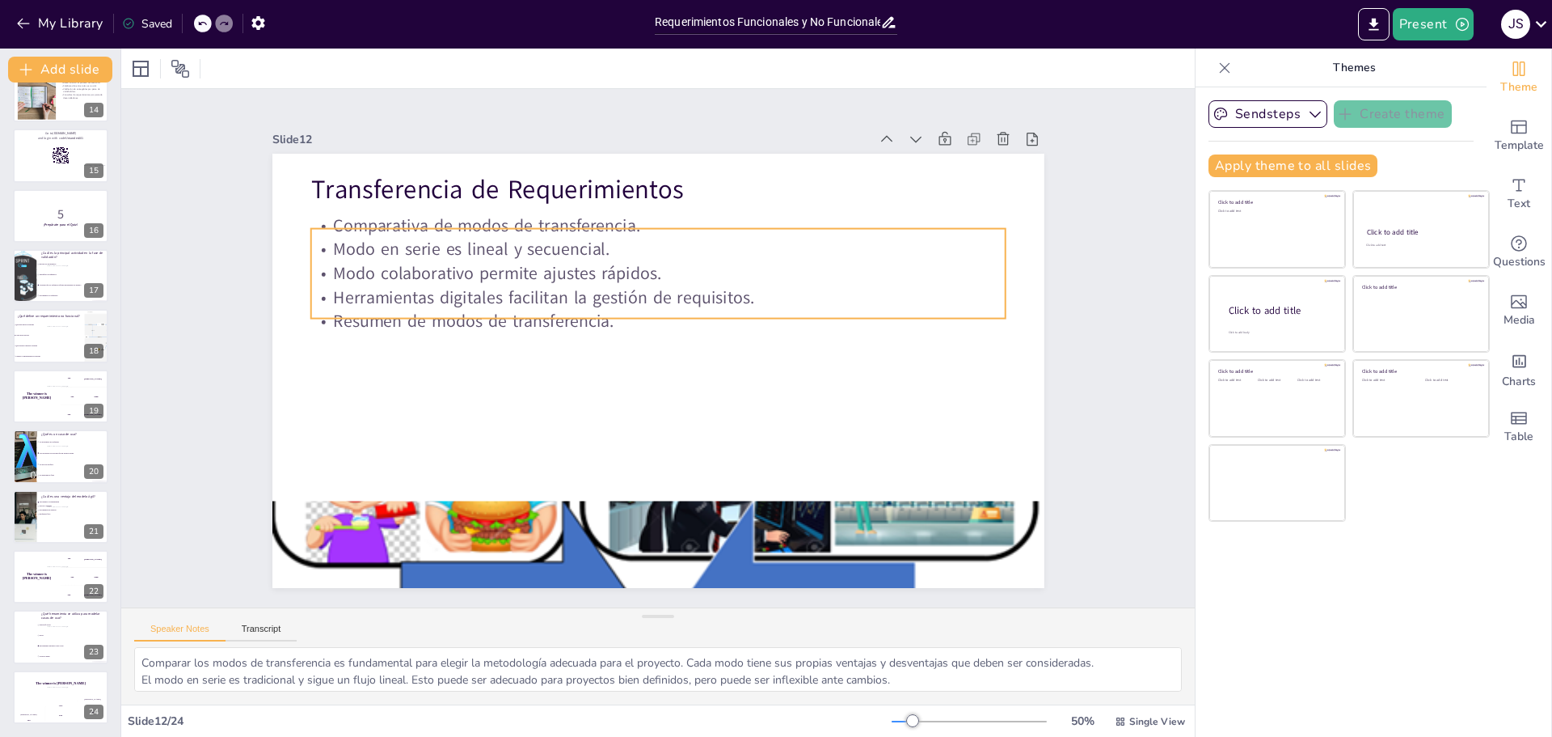
checkbox input "true"
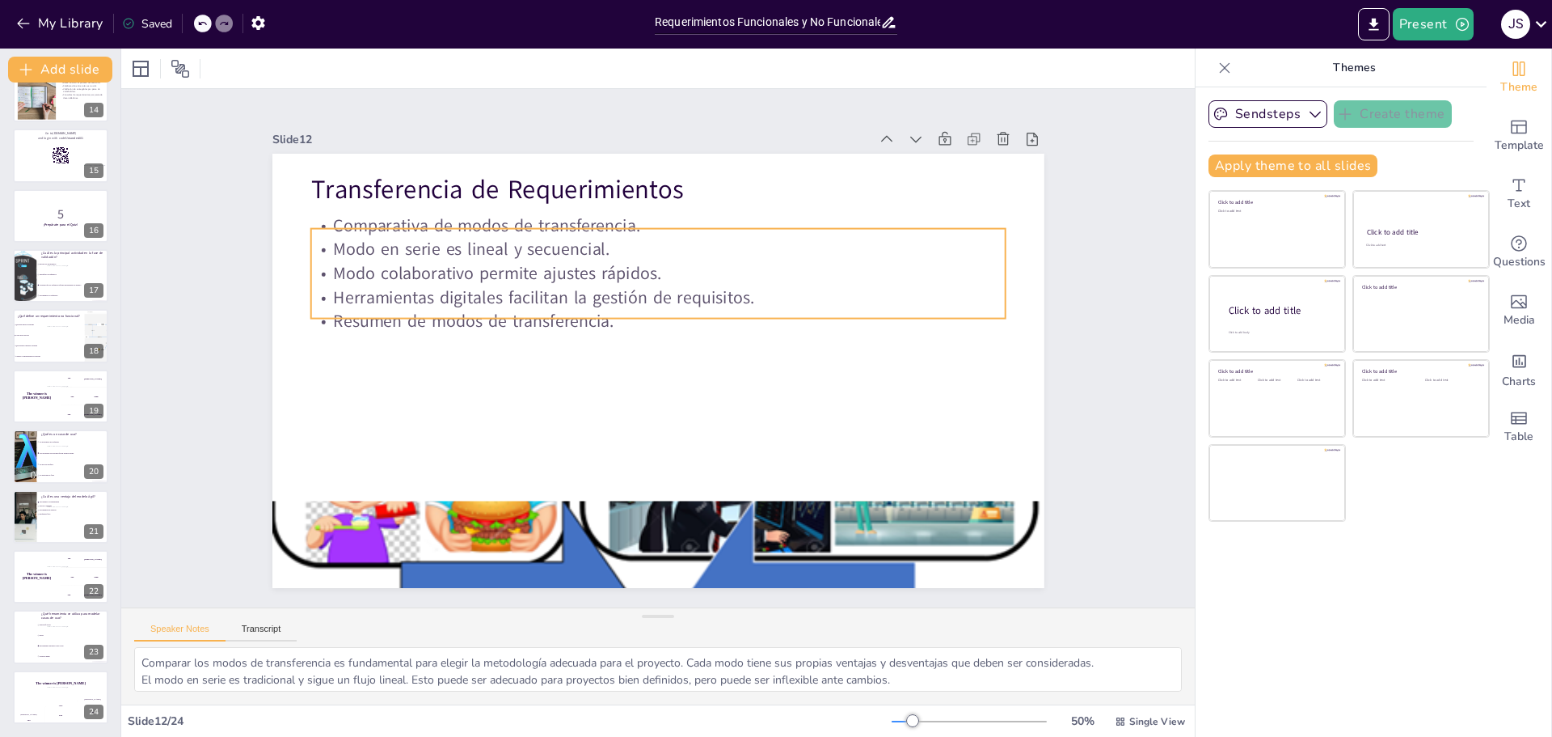
checkbox input "true"
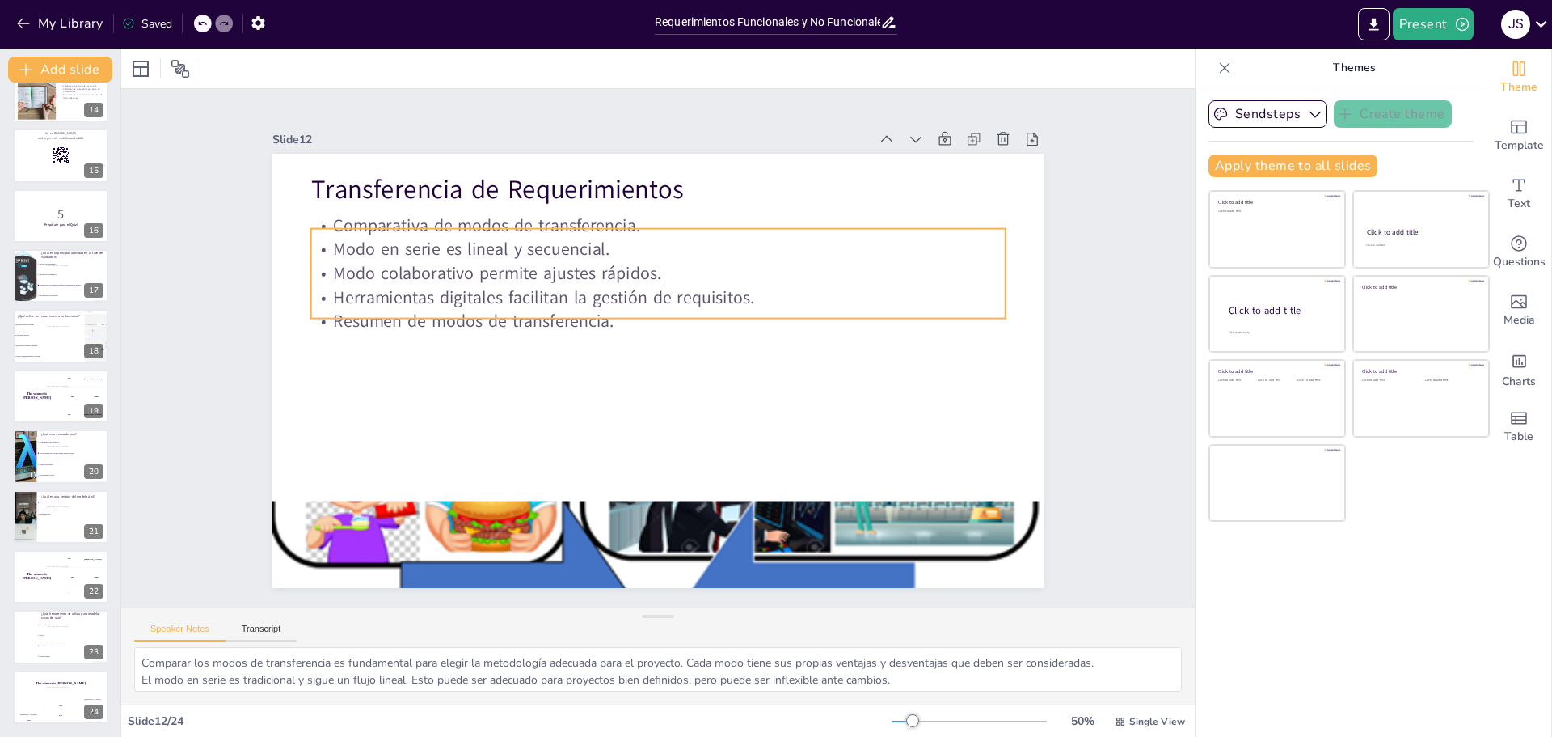
checkbox input "true"
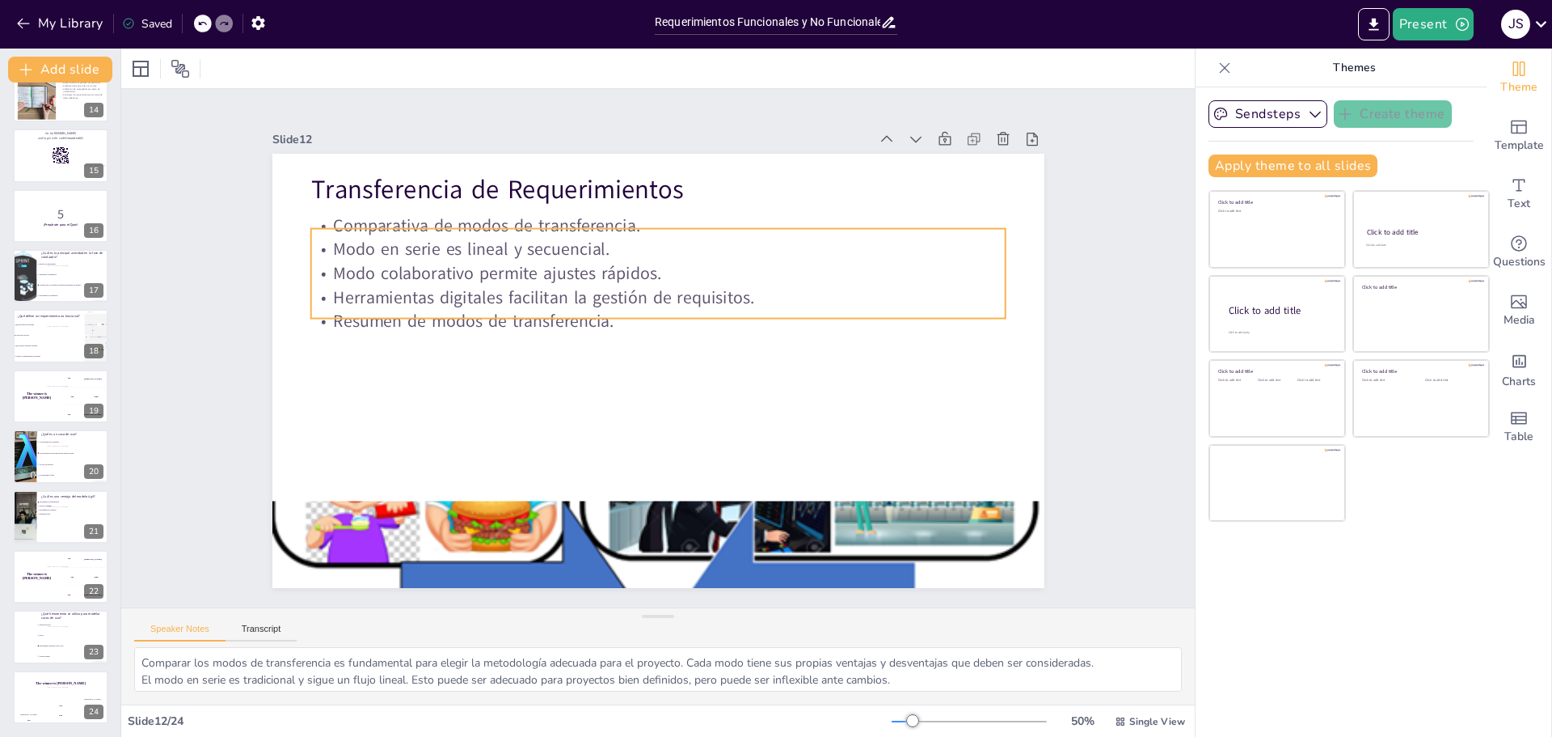
checkbox input "true"
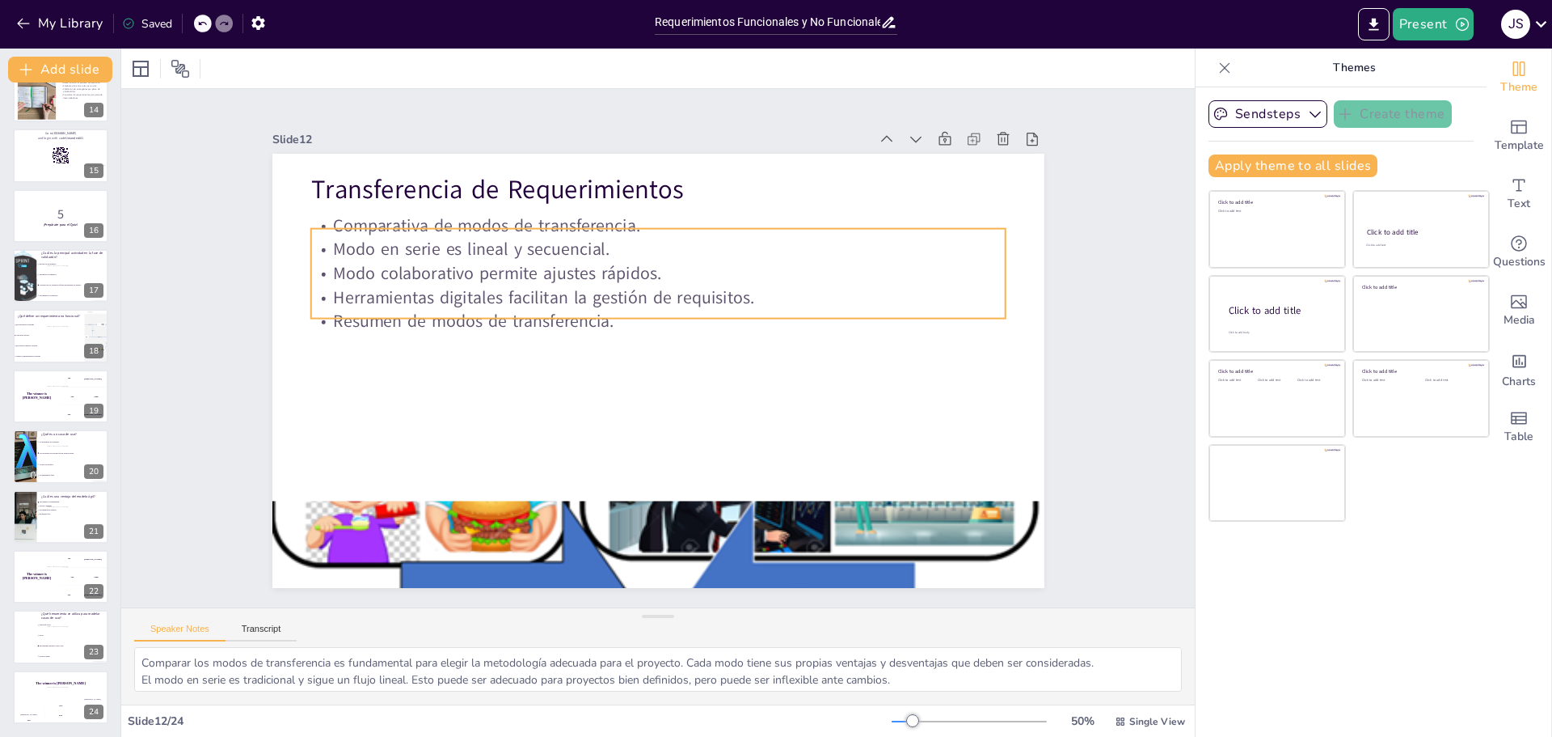
checkbox input "true"
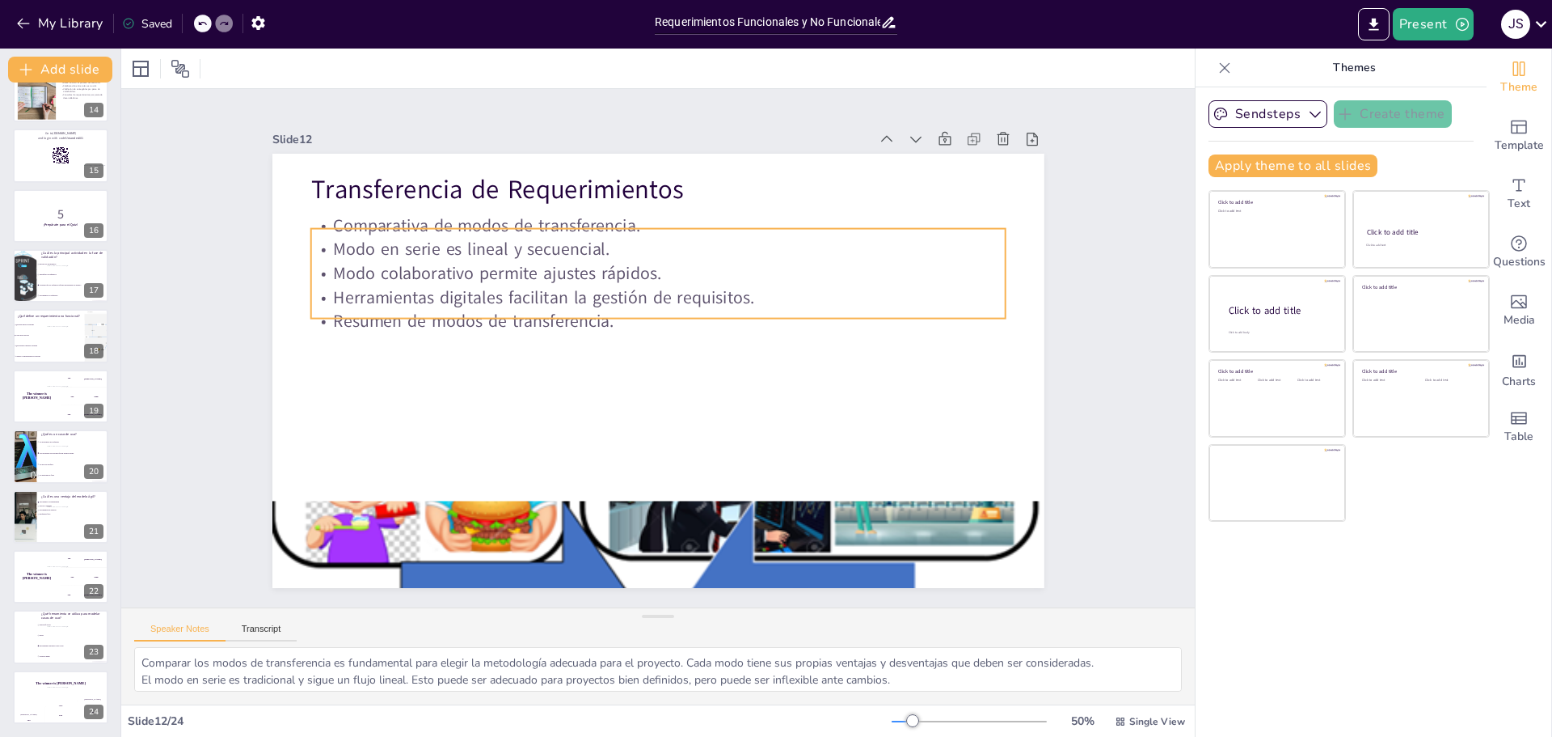
checkbox input "true"
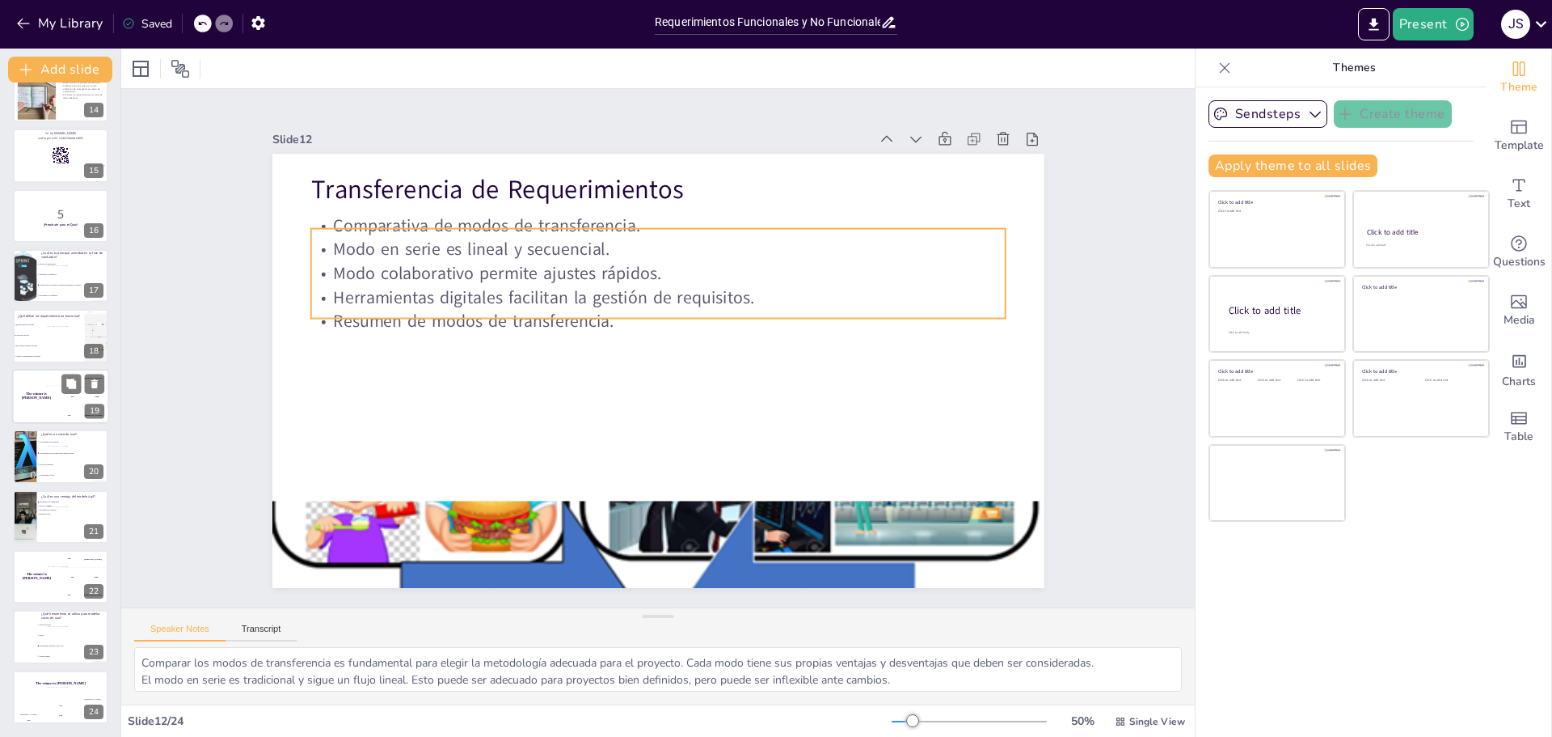
checkbox input "true"
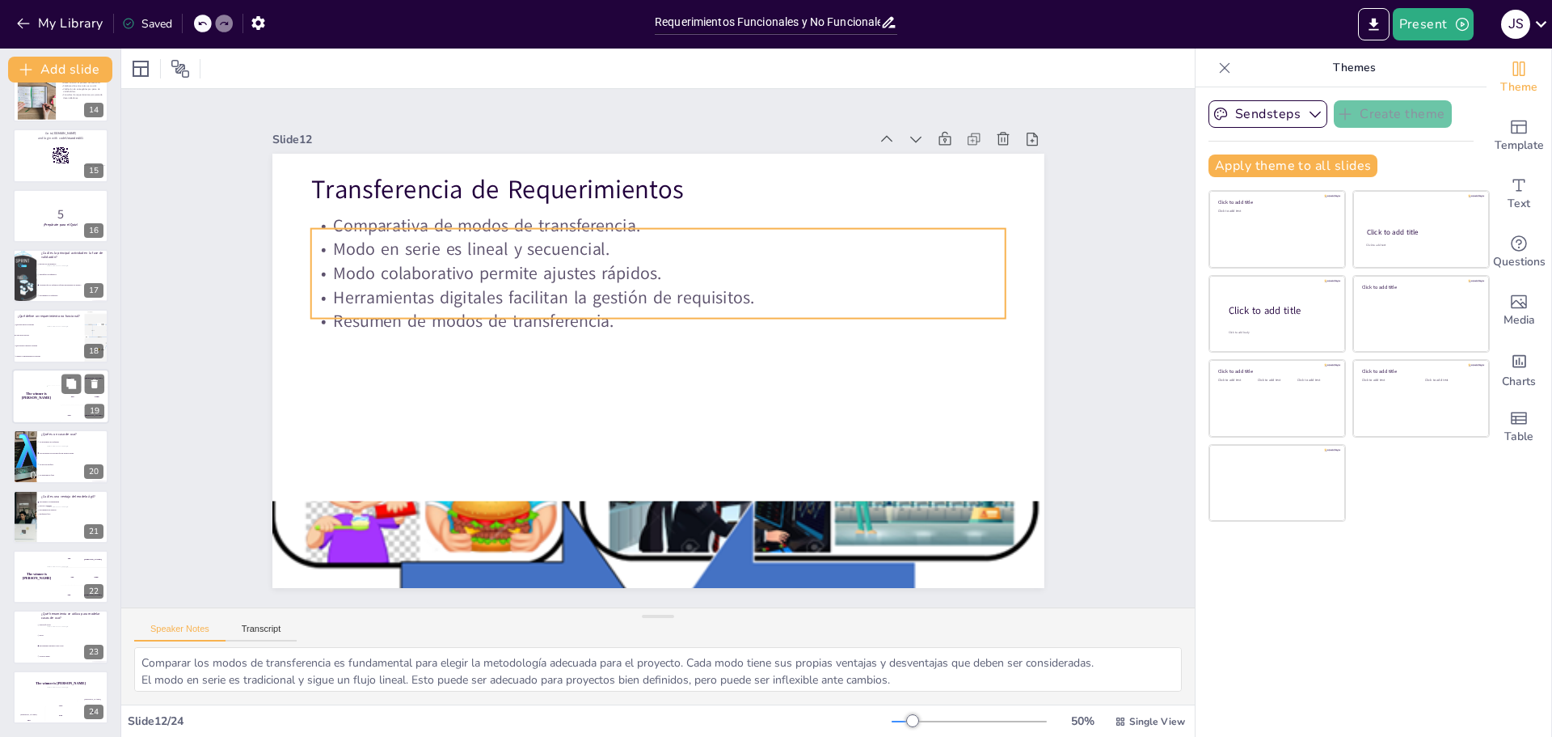
checkbox input "true"
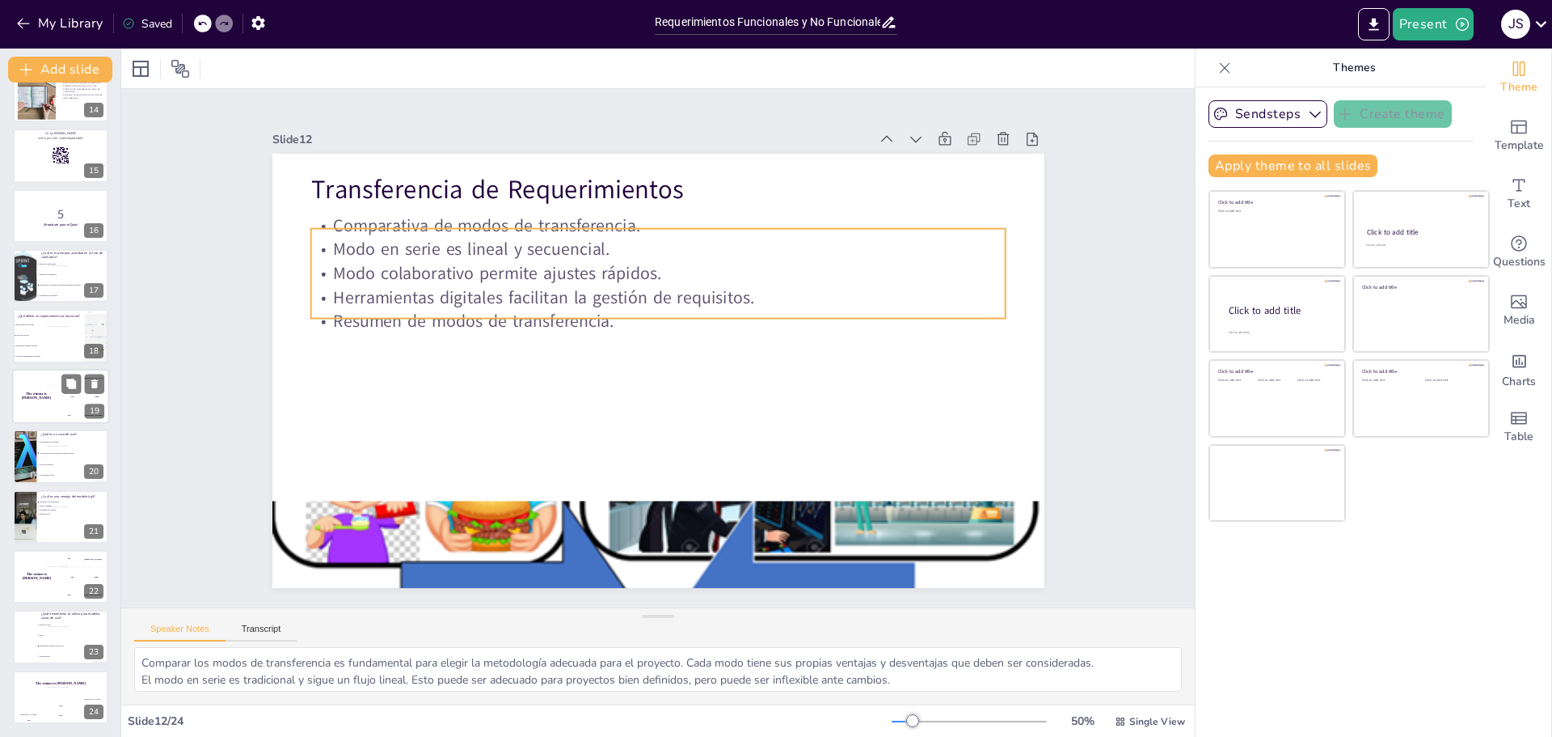
checkbox input "true"
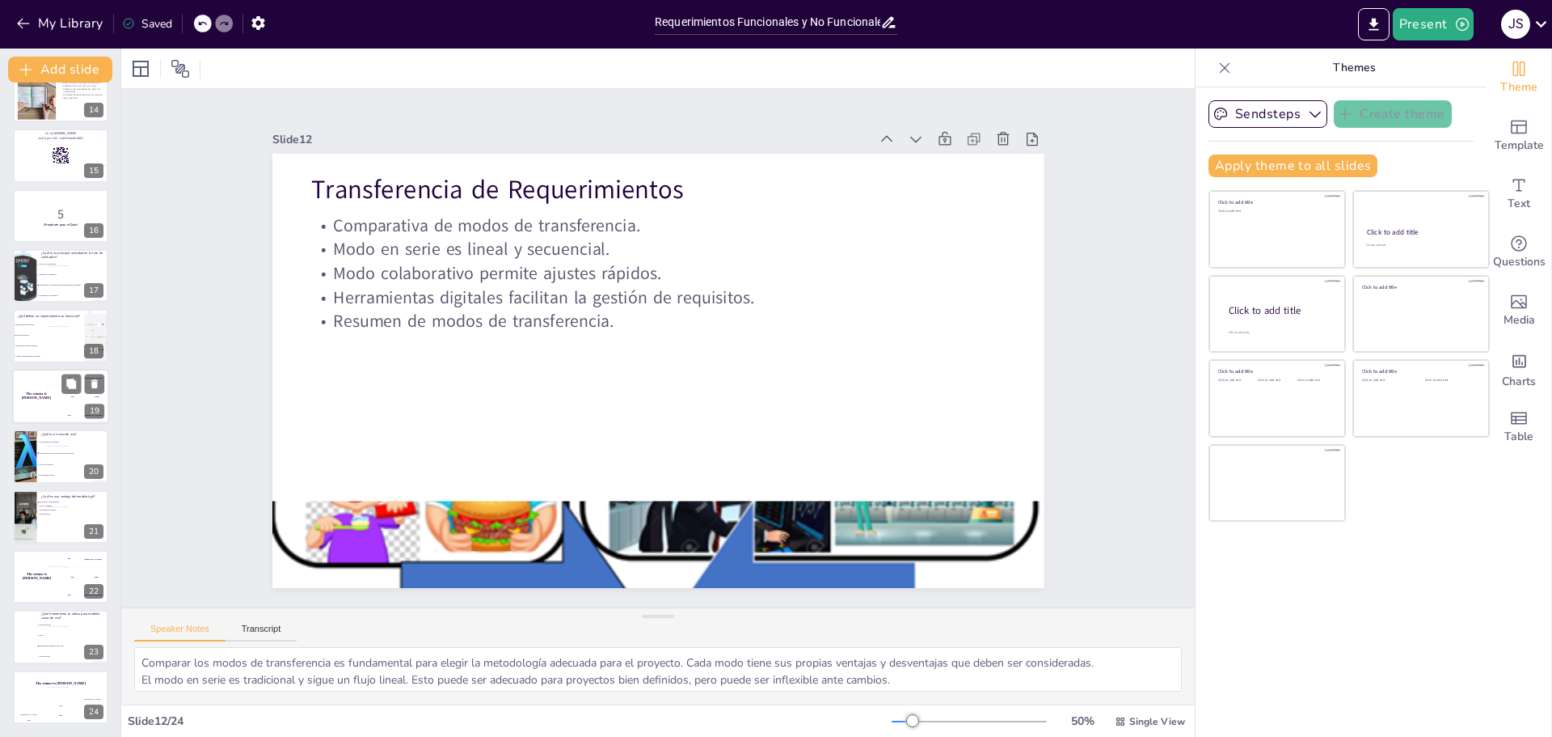
checkbox input "true"
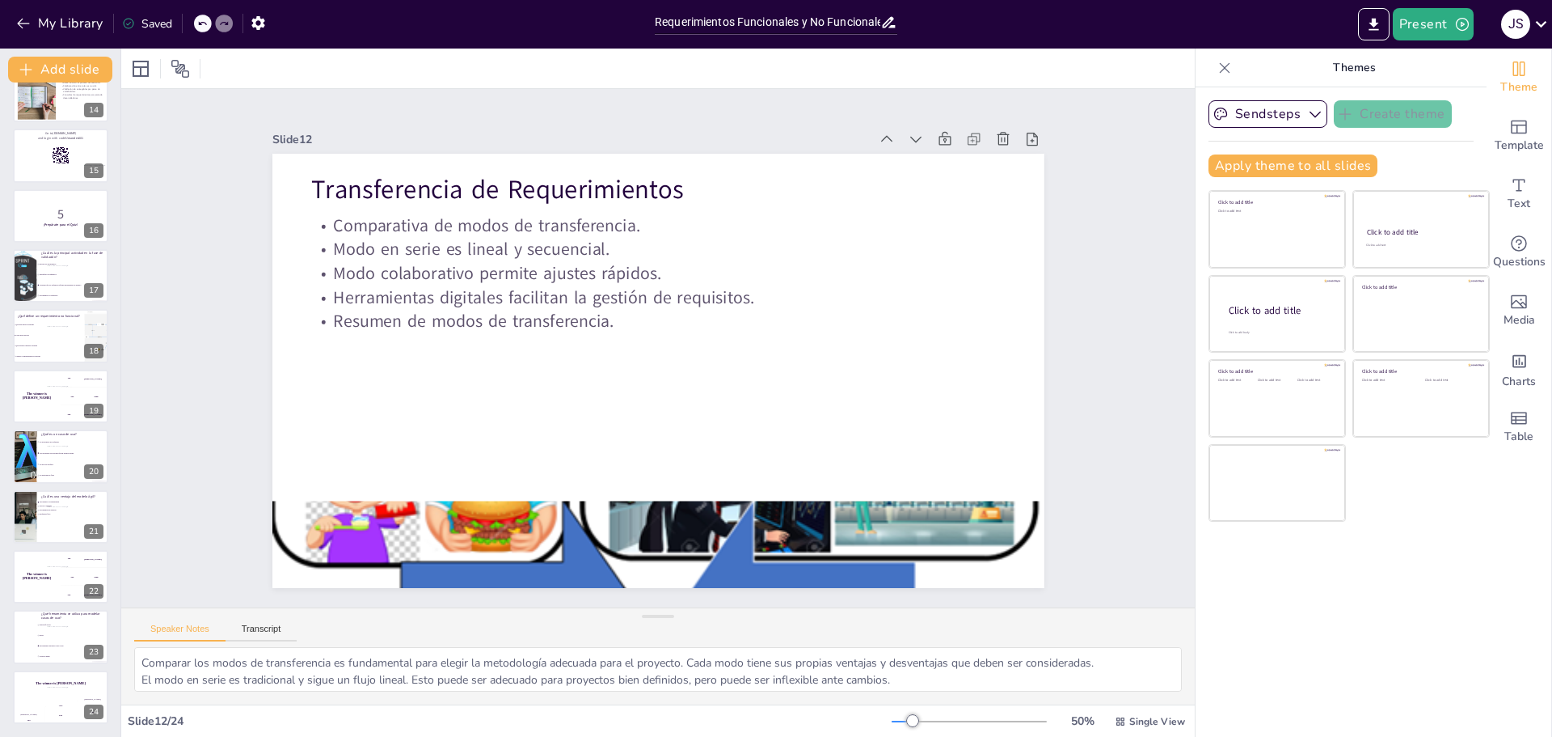
checkbox input "true"
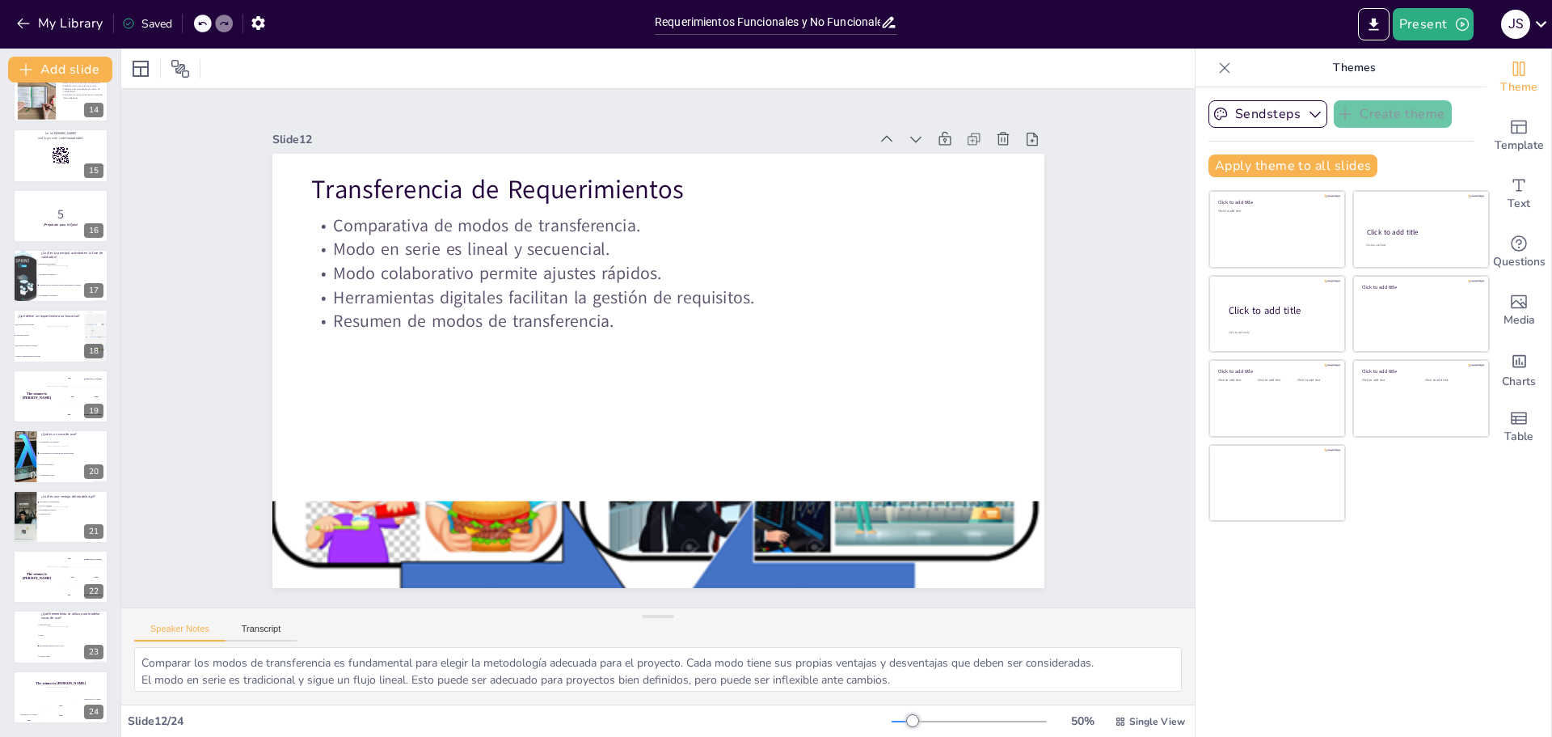
checkbox input "true"
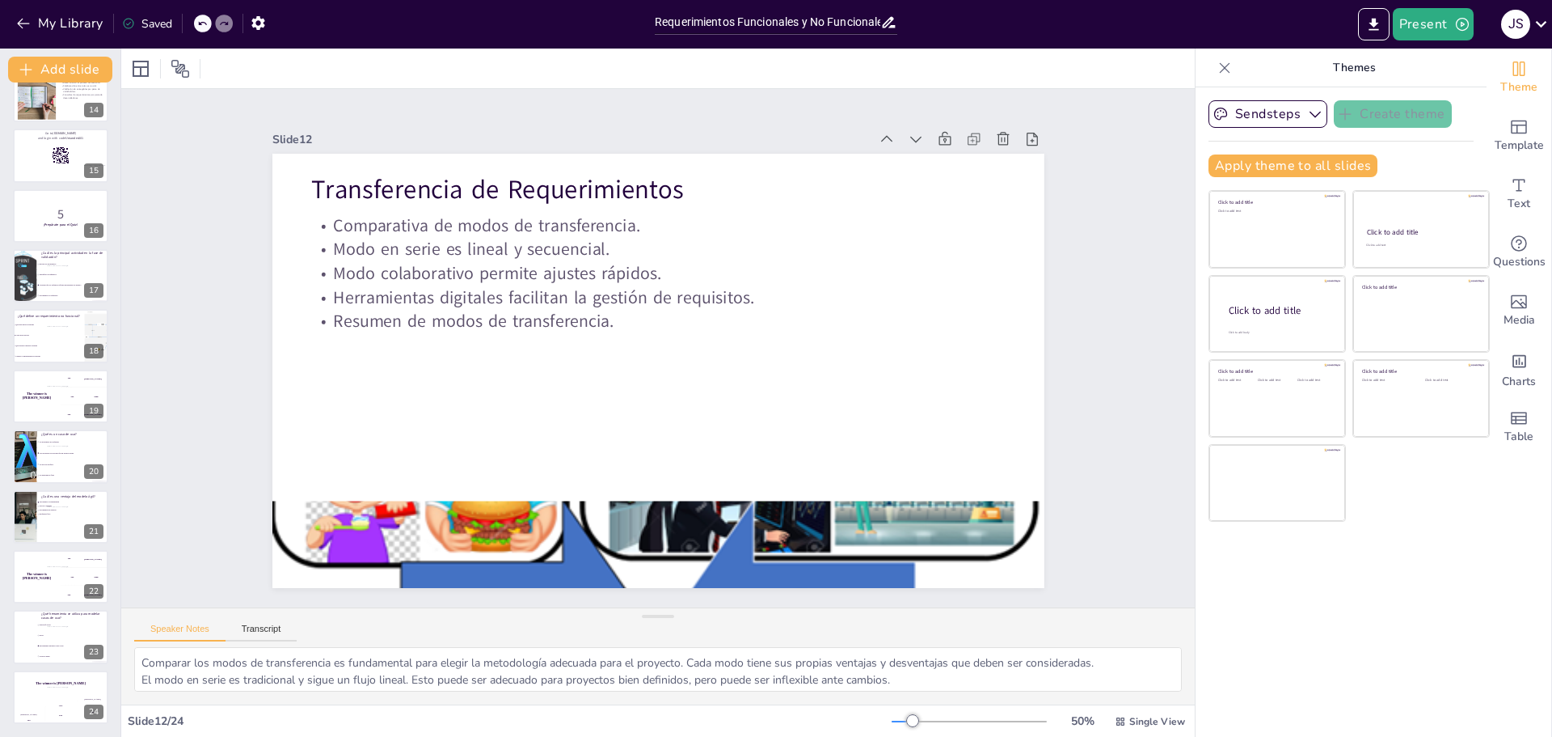
checkbox input "true"
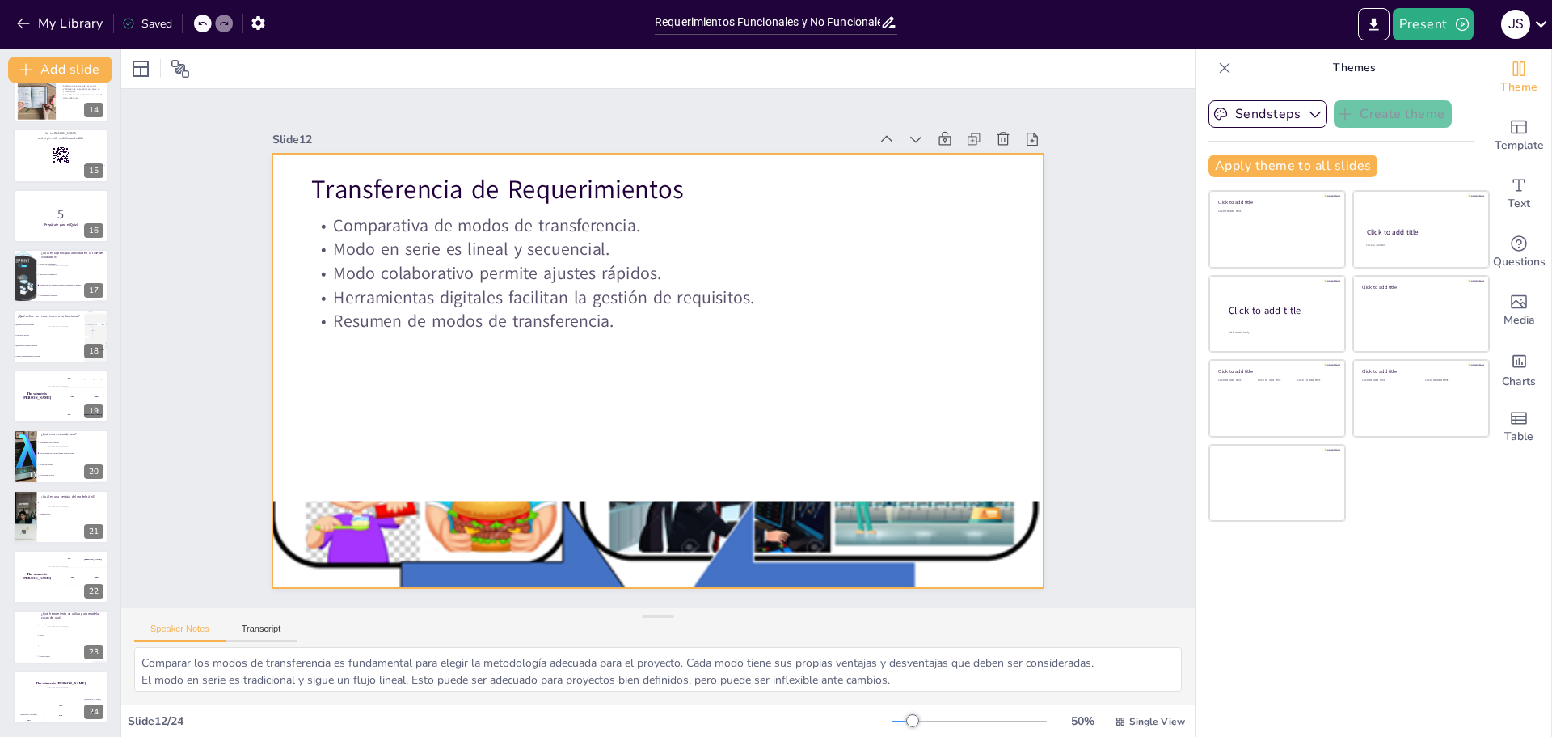
checkbox input "true"
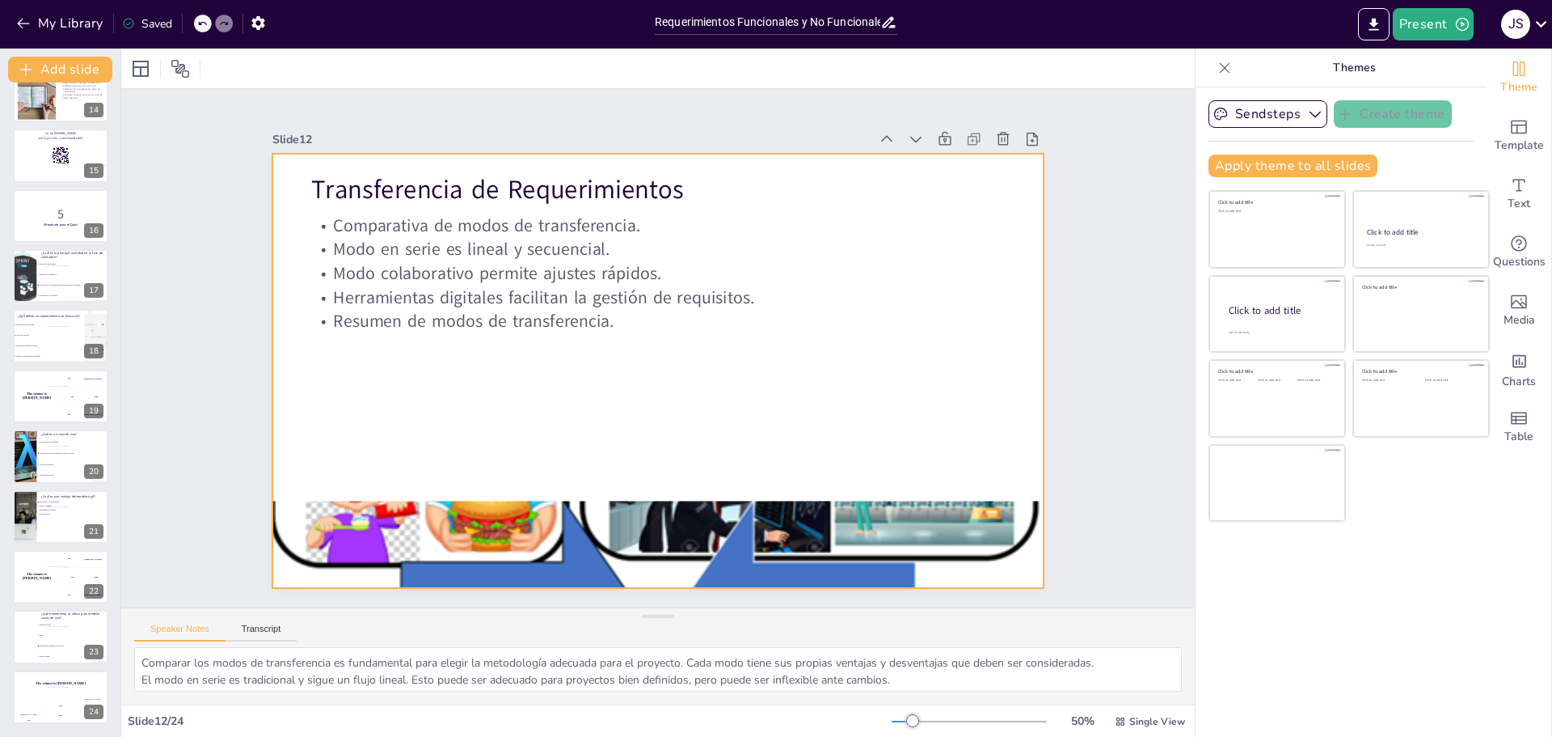
checkbox input "true"
